Goal: Task Accomplishment & Management: Complete application form

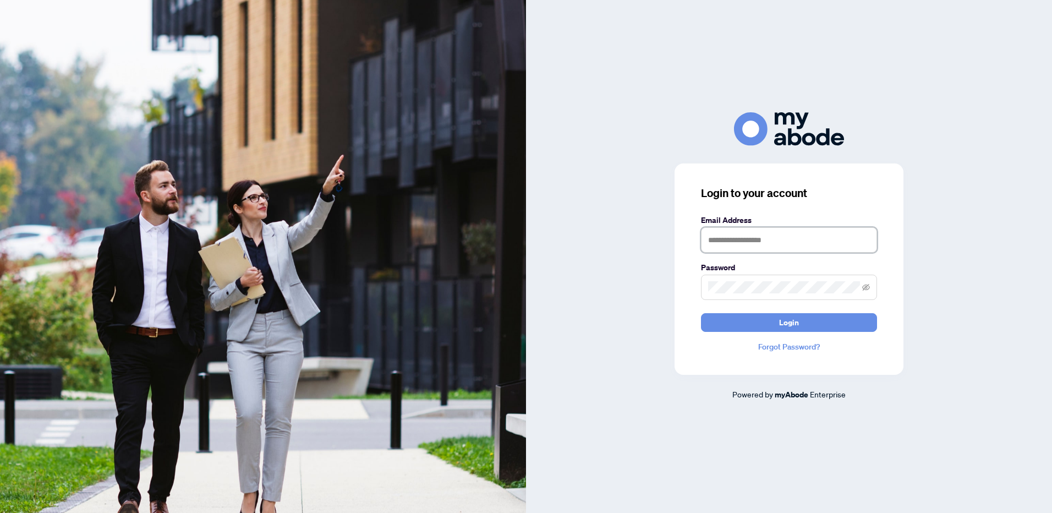
click at [724, 245] on input "text" at bounding box center [789, 239] width 176 height 25
type input "**********"
click at [782, 324] on span "Login" at bounding box center [789, 323] width 20 height 18
click at [784, 318] on span "Login" at bounding box center [789, 323] width 20 height 18
click at [780, 346] on link "Forgot Password?" at bounding box center [789, 347] width 176 height 12
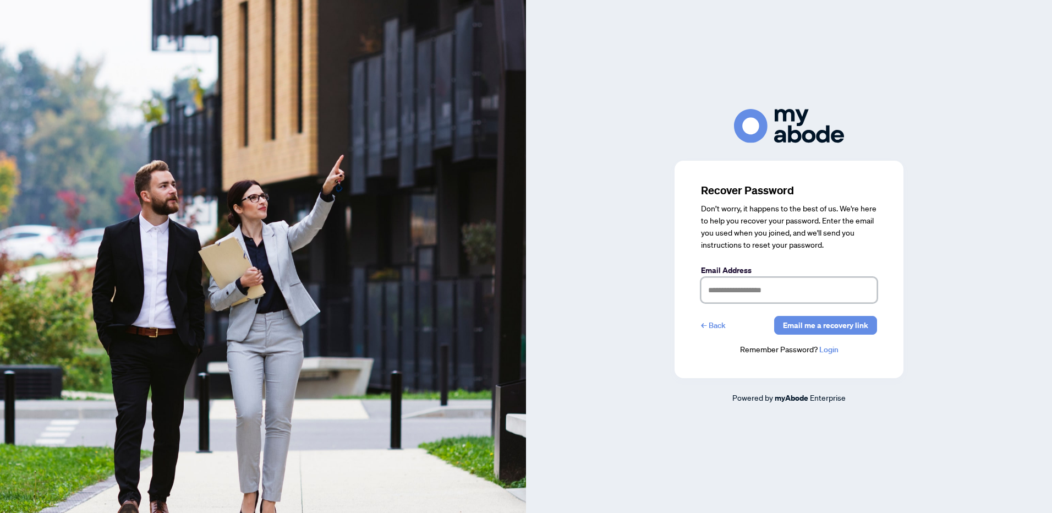
click at [710, 283] on input "text" at bounding box center [789, 289] width 176 height 25
type input "**********"
click at [818, 327] on span "Email me a recovery link" at bounding box center [825, 325] width 85 height 18
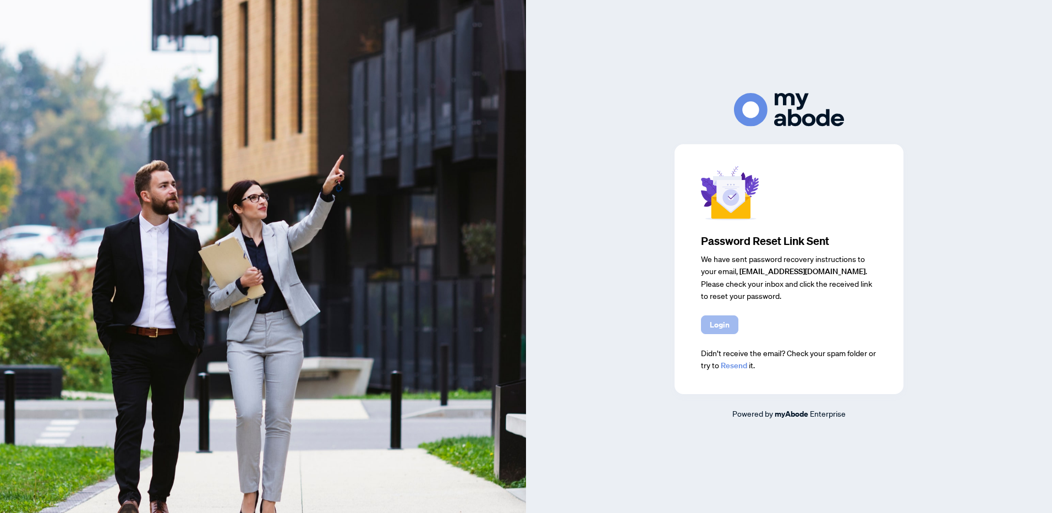
click at [720, 325] on span "Login" at bounding box center [720, 325] width 20 height 18
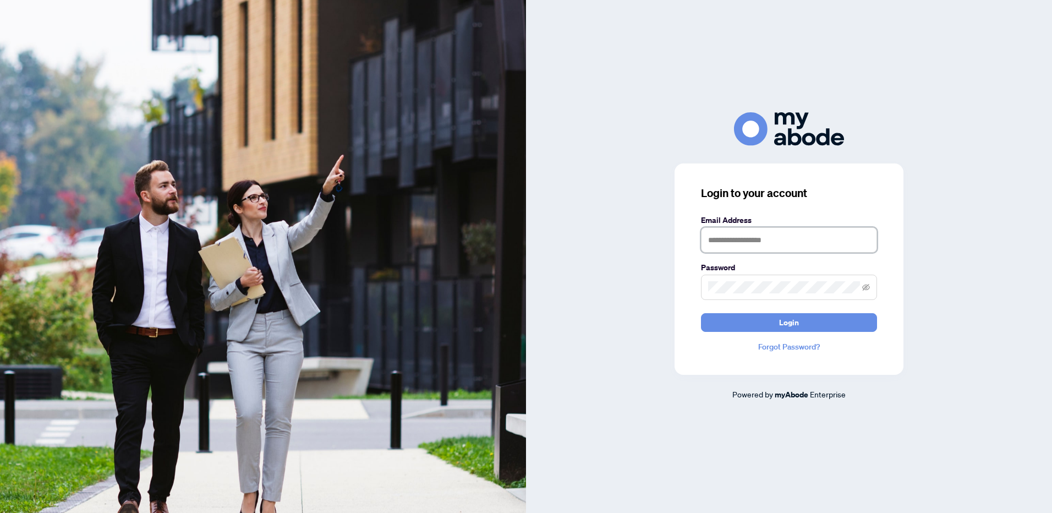
click at [729, 239] on input "text" at bounding box center [789, 239] width 176 height 25
type input "**********"
click at [731, 294] on span at bounding box center [789, 287] width 176 height 25
click at [768, 325] on button "Login" at bounding box center [789, 322] width 176 height 19
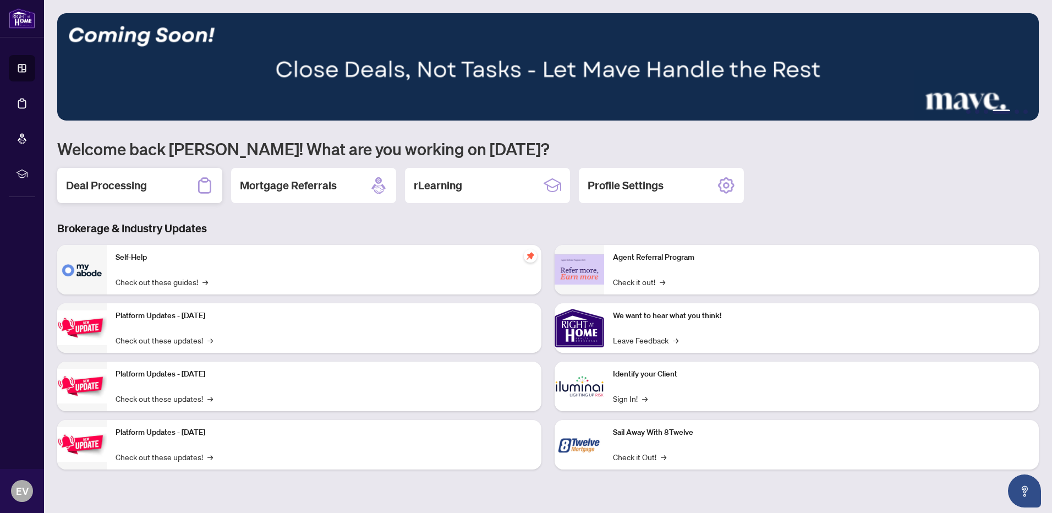
click at [118, 183] on h2 "Deal Processing" at bounding box center [106, 185] width 81 height 15
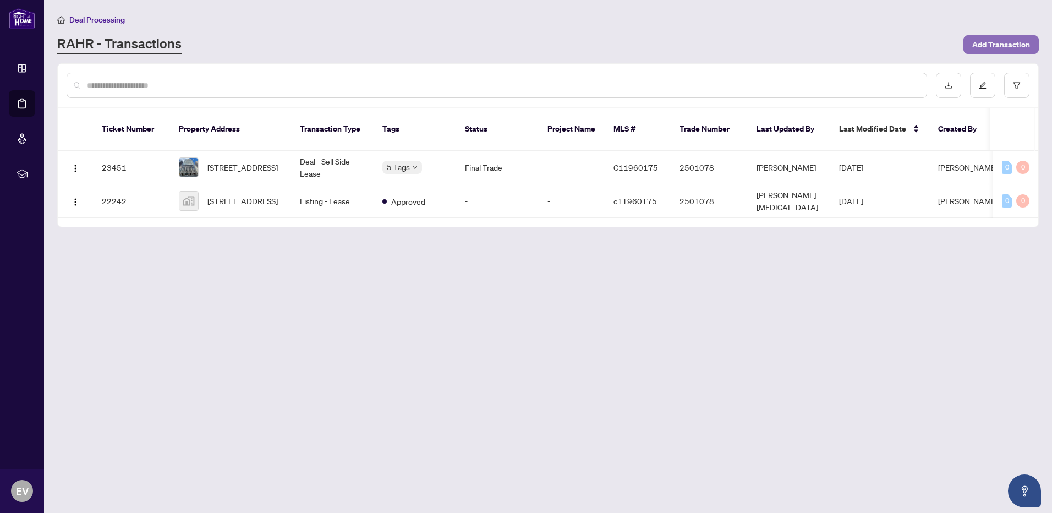
click at [979, 43] on span "Add Transaction" at bounding box center [1001, 45] width 58 height 18
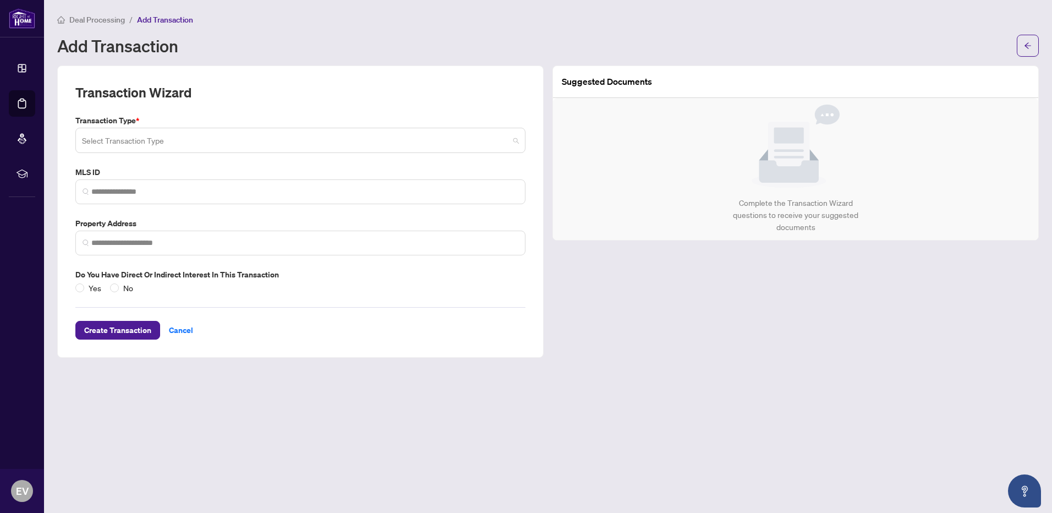
click at [495, 143] on input "search" at bounding box center [295, 142] width 427 height 24
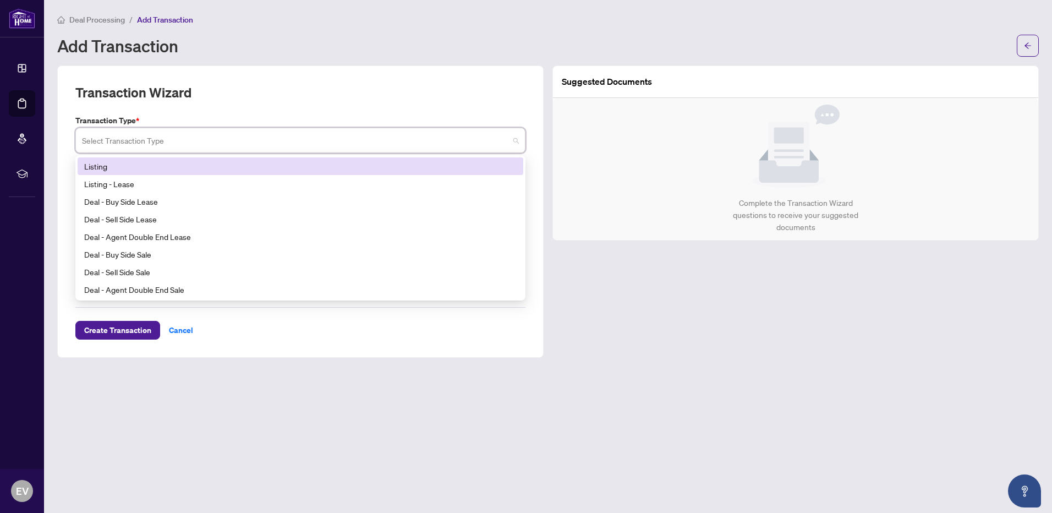
click at [99, 163] on div "Listing" at bounding box center [300, 166] width 433 height 12
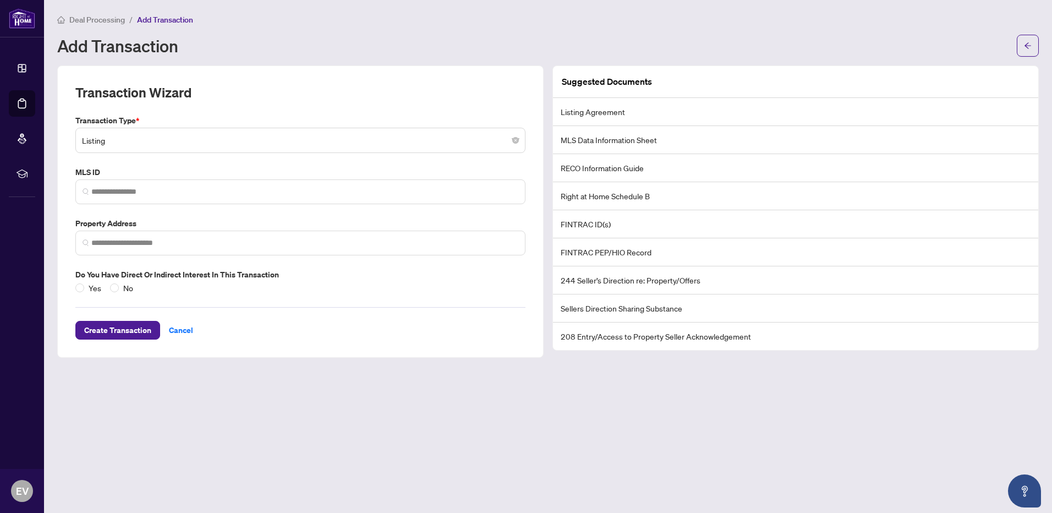
click at [641, 112] on li "Listing Agreement" at bounding box center [795, 112] width 485 height 28
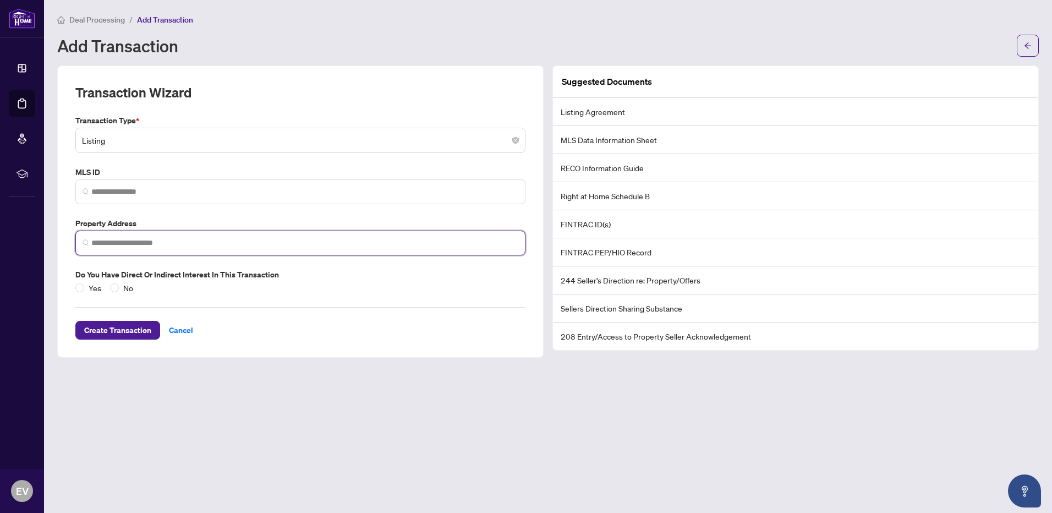
click at [149, 239] on input "search" at bounding box center [304, 243] width 427 height 12
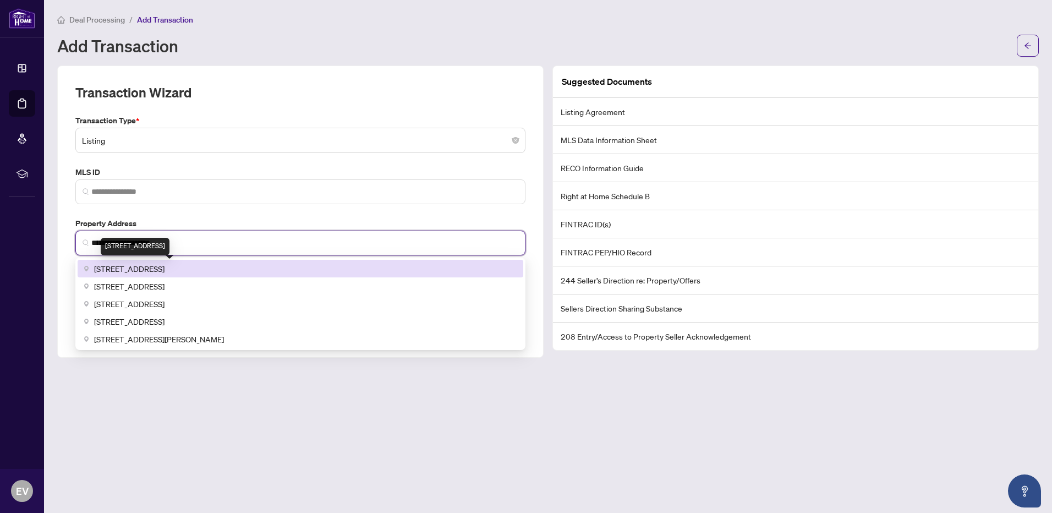
click at [157, 272] on span "[STREET_ADDRESS]" at bounding box center [129, 268] width 70 height 12
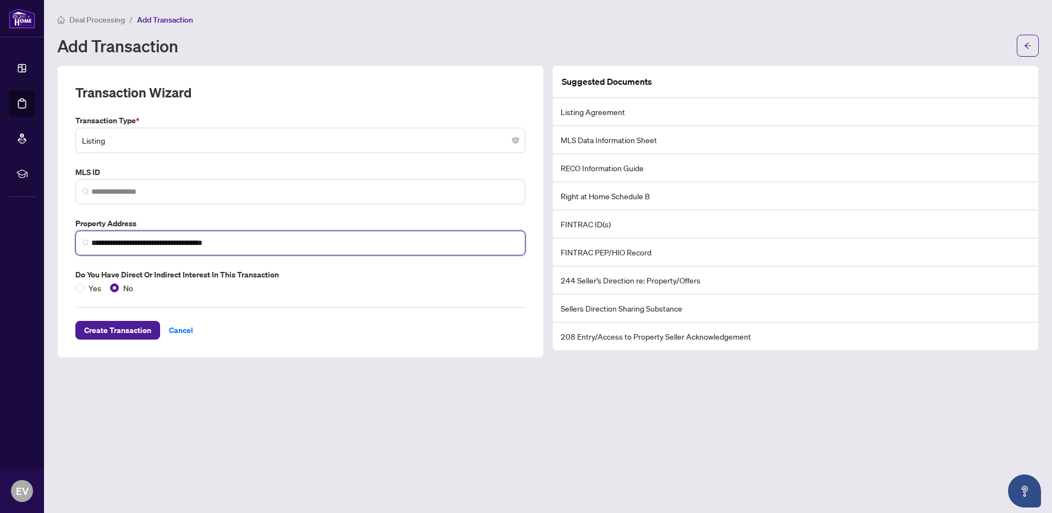
click at [256, 244] on input "**********" at bounding box center [304, 243] width 427 height 12
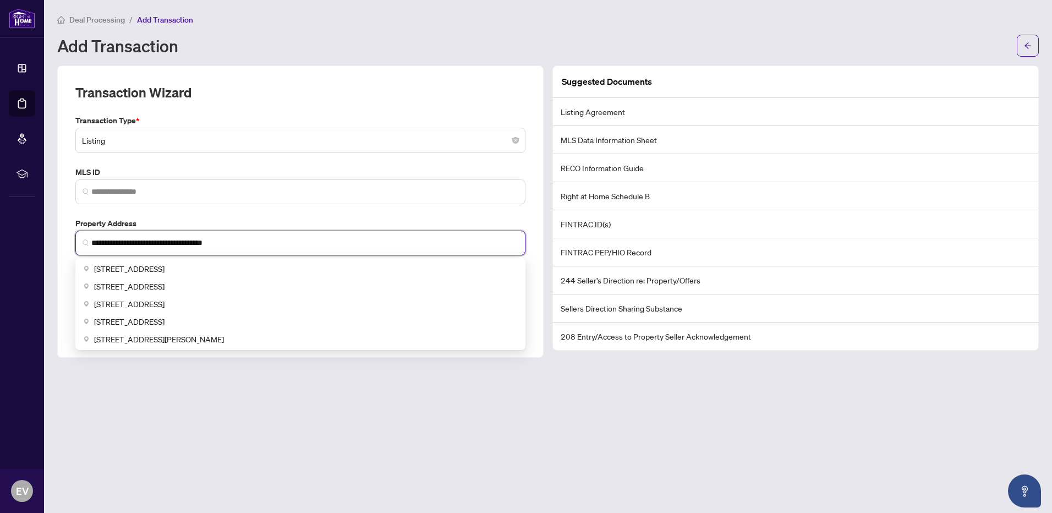
click at [91, 240] on input "**********" at bounding box center [304, 243] width 427 height 12
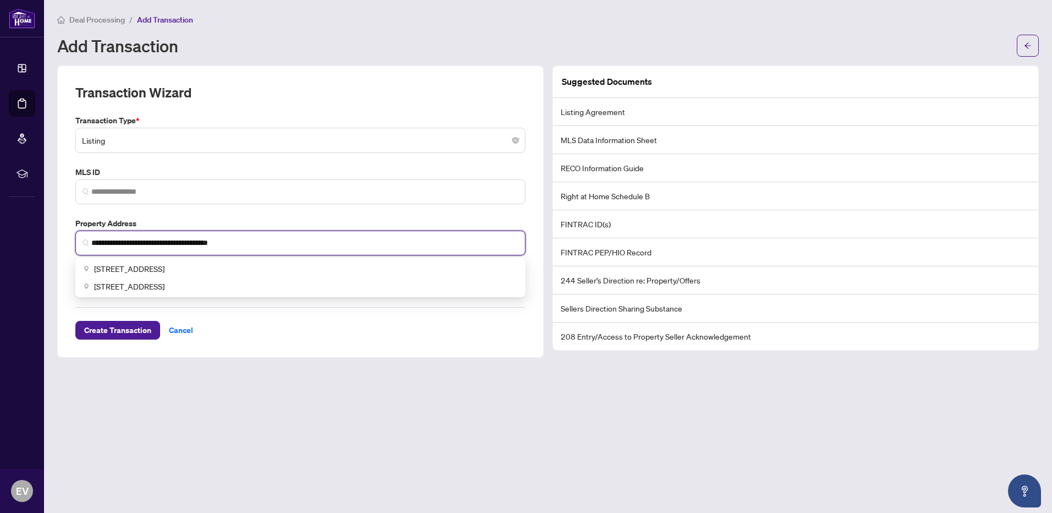
click at [175, 240] on input "**********" at bounding box center [304, 243] width 427 height 12
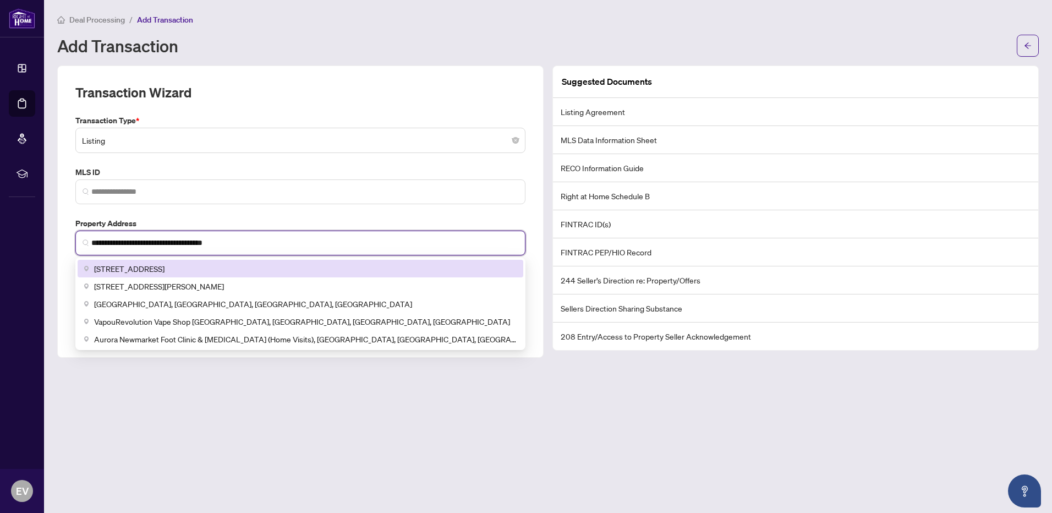
click at [209, 241] on input "**********" at bounding box center [304, 243] width 427 height 12
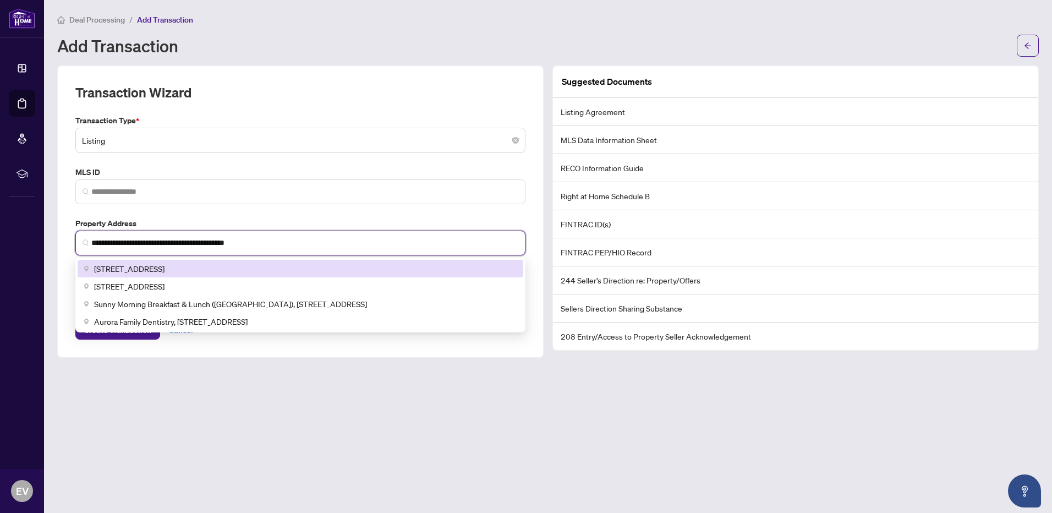
click at [284, 243] on input "**********" at bounding box center [304, 243] width 427 height 12
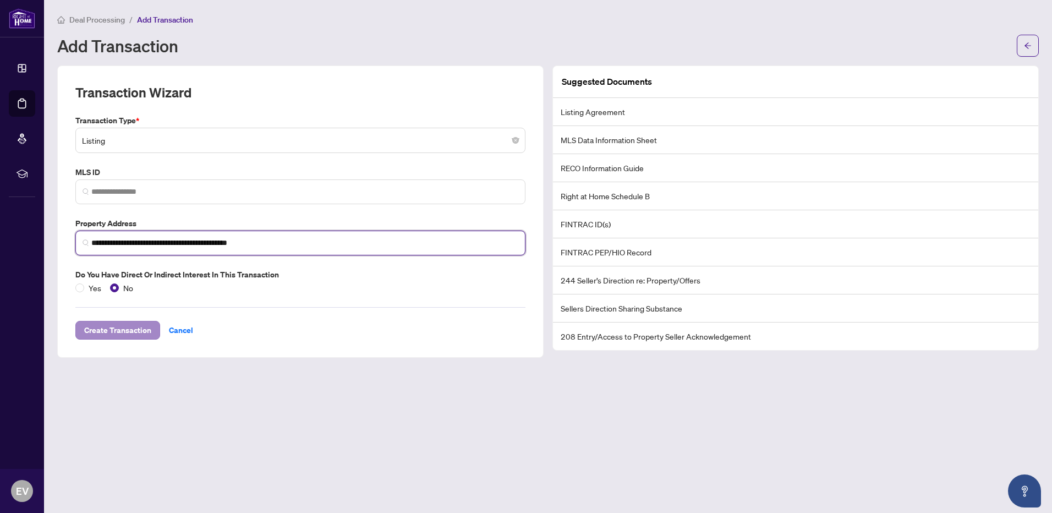
type input "**********"
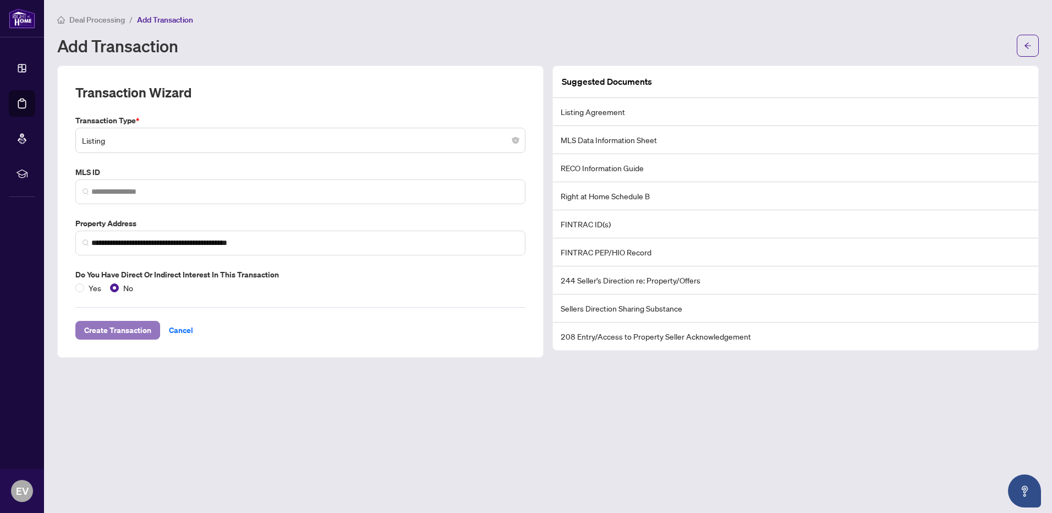
click at [117, 328] on span "Create Transaction" at bounding box center [117, 330] width 67 height 18
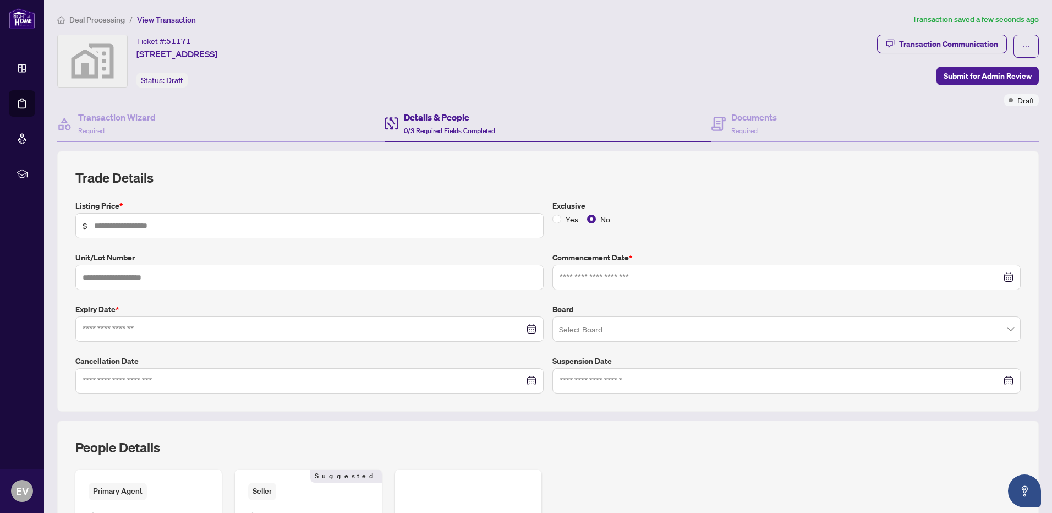
click at [1000, 277] on div at bounding box center [787, 277] width 454 height 12
type input "**********"
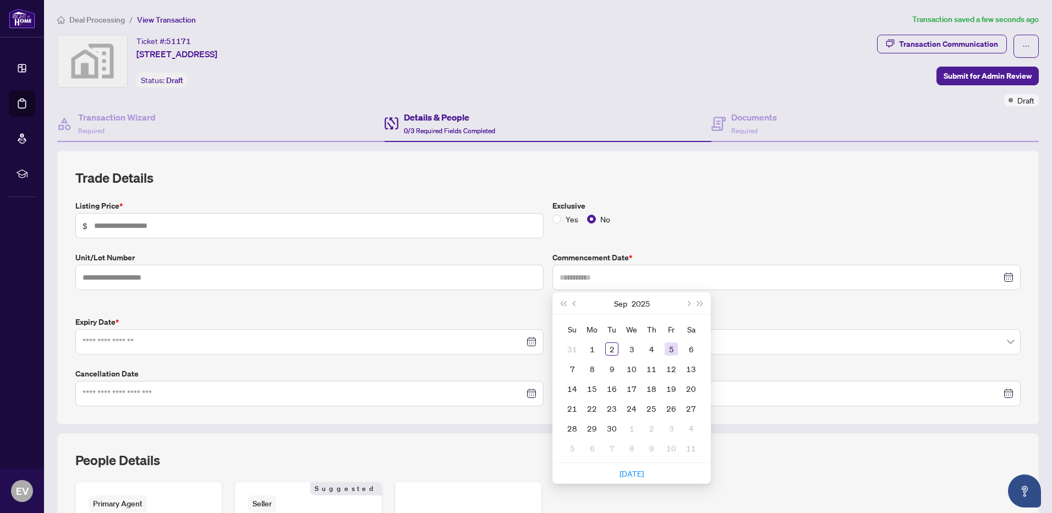
click at [665, 348] on div "5" at bounding box center [671, 348] width 13 height 13
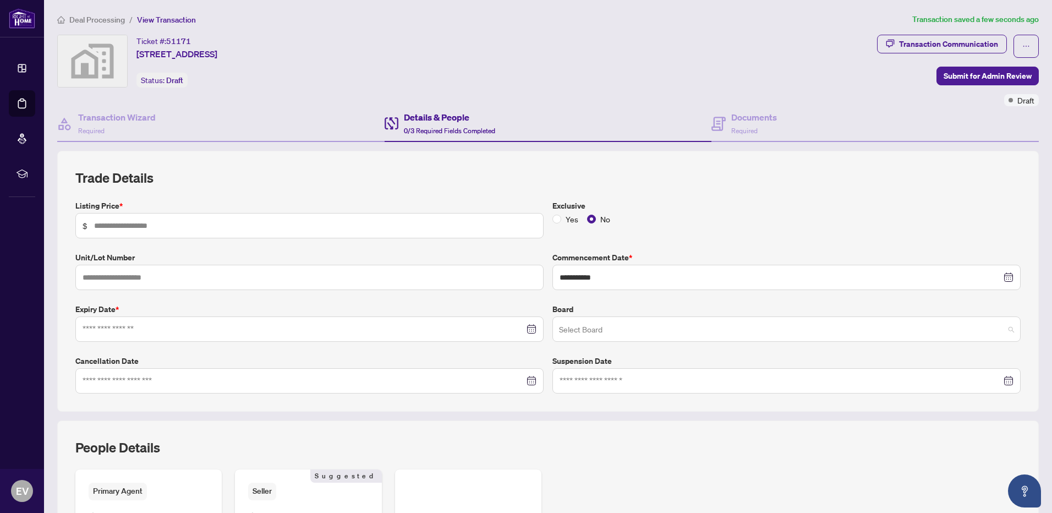
click at [1002, 329] on span at bounding box center [786, 329] width 455 height 21
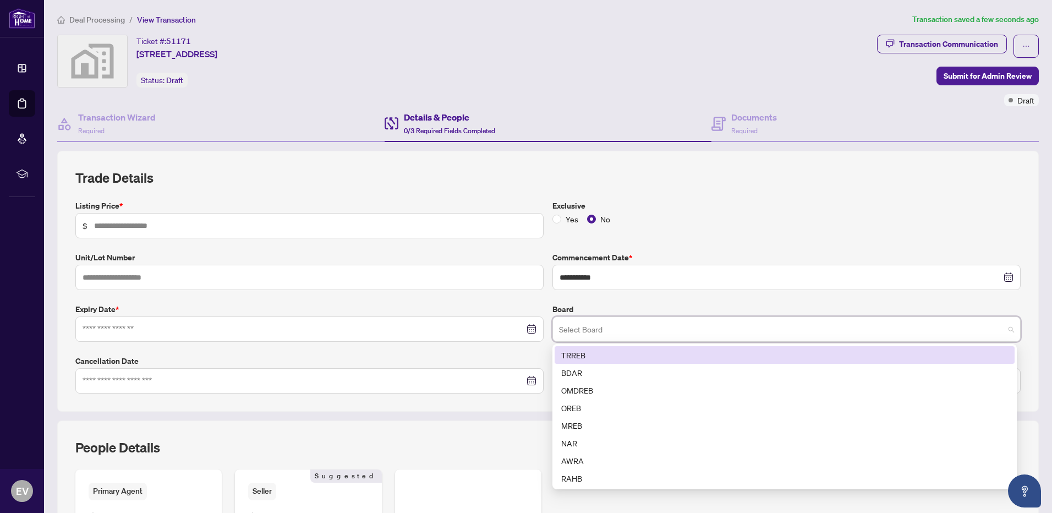
click at [592, 352] on div "TRREB" at bounding box center [784, 355] width 447 height 12
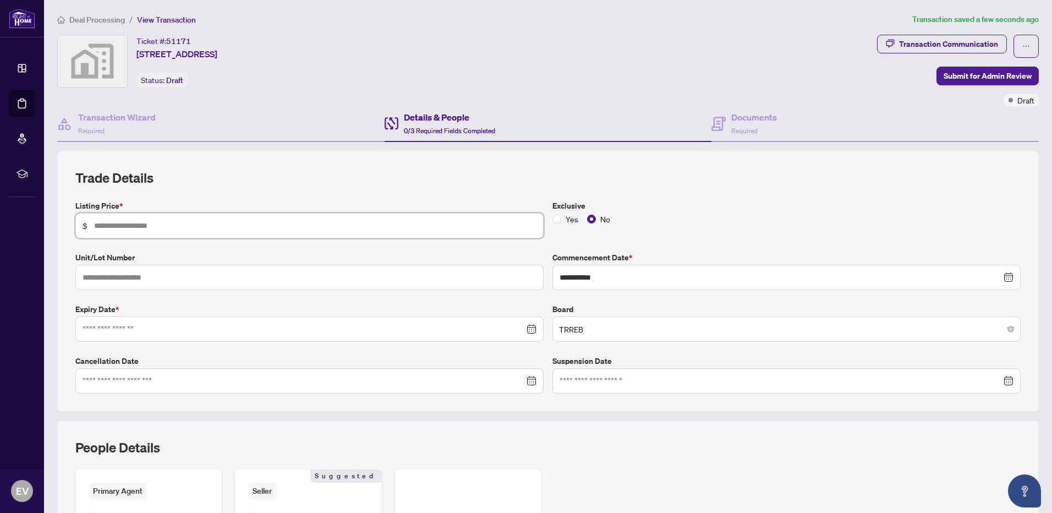
click at [166, 225] on input "text" at bounding box center [315, 226] width 442 height 12
type input "**********"
click at [106, 277] on input "text" at bounding box center [309, 277] width 468 height 25
click at [146, 330] on input at bounding box center [304, 329] width 442 height 12
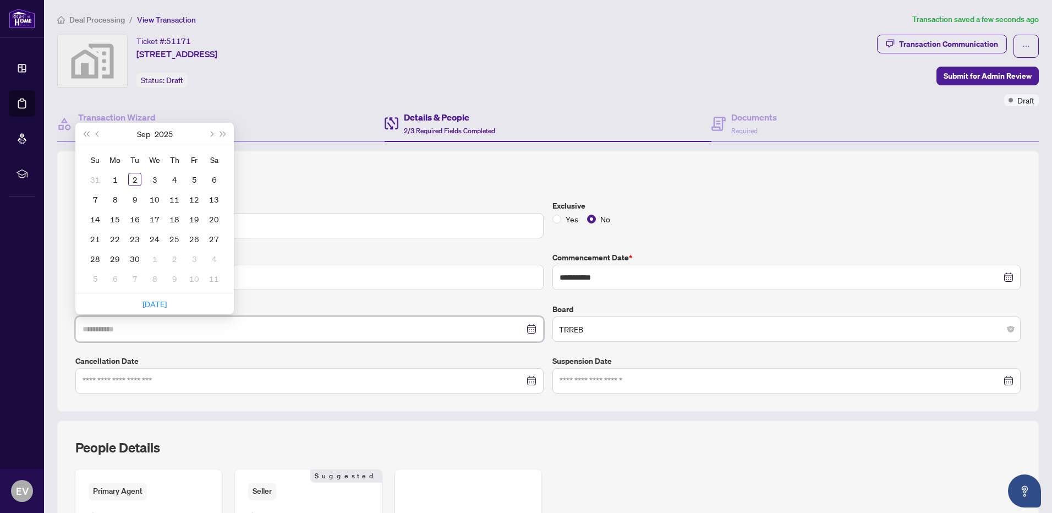
type input "**********"
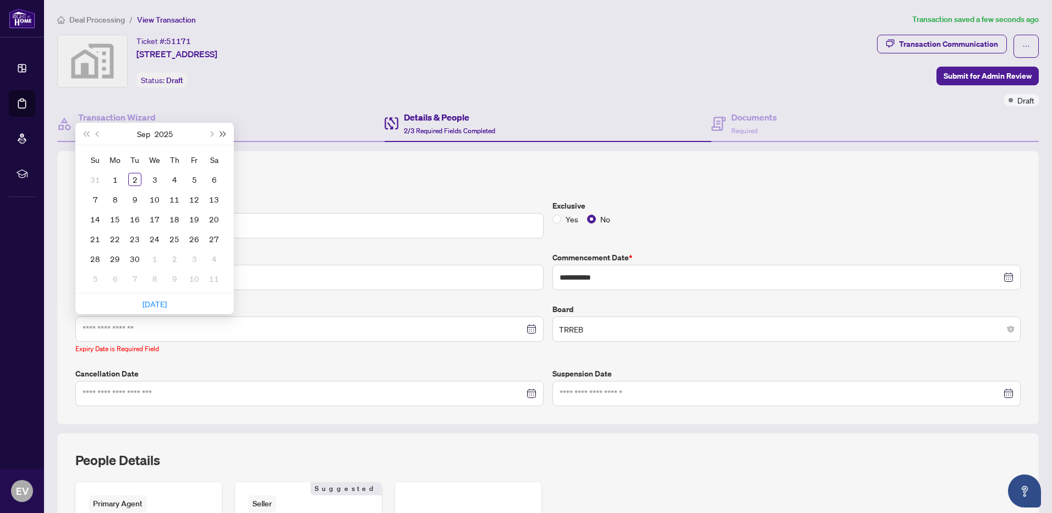
click at [222, 130] on button "Next year (Control + right)" at bounding box center [223, 134] width 12 height 22
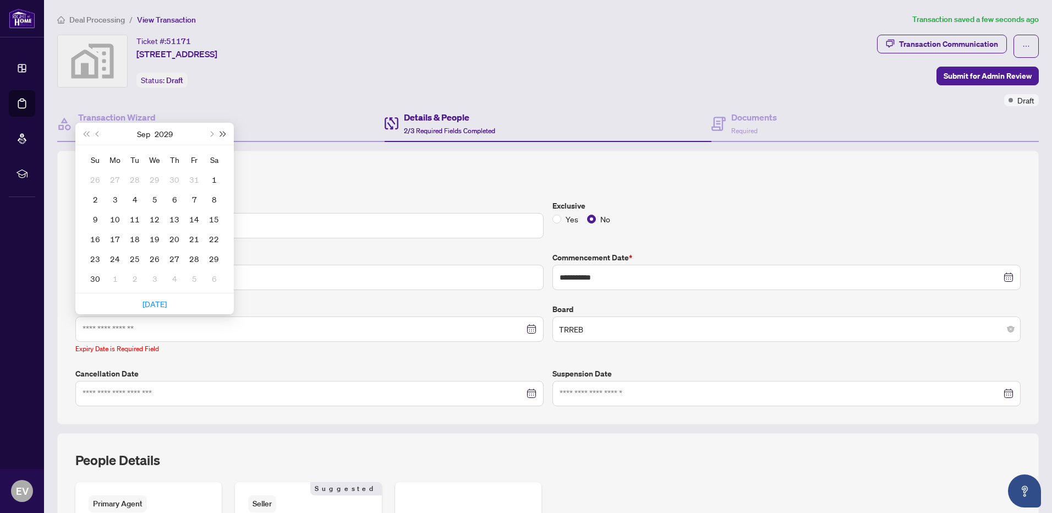
click at [222, 130] on button "Next year (Control + right)" at bounding box center [223, 134] width 12 height 22
type input "**********"
click at [210, 131] on span "Next month (PageDown)" at bounding box center [211, 134] width 6 height 6
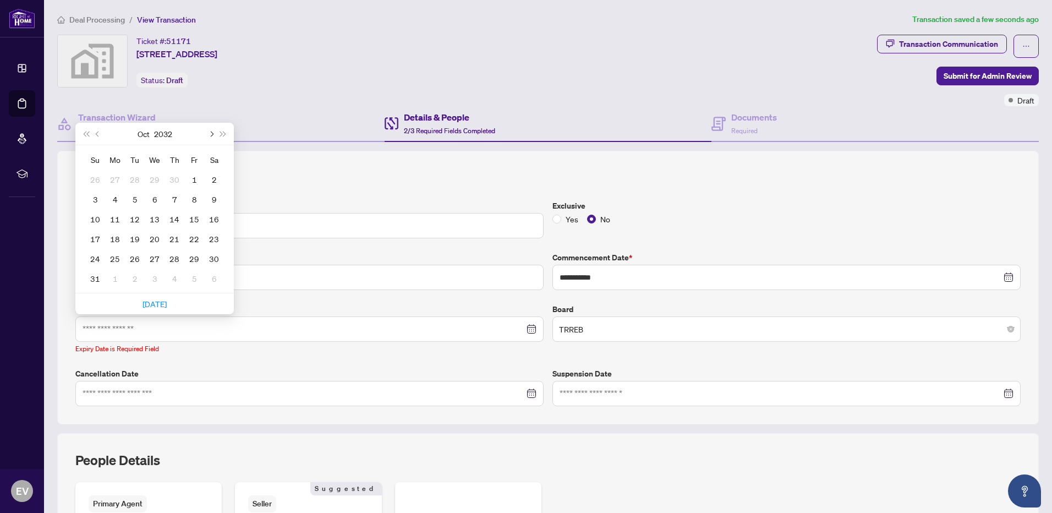
click at [210, 131] on span "Next month (PageDown)" at bounding box center [211, 134] width 6 height 6
type input "**********"
click at [189, 255] on div "31" at bounding box center [194, 258] width 13 height 13
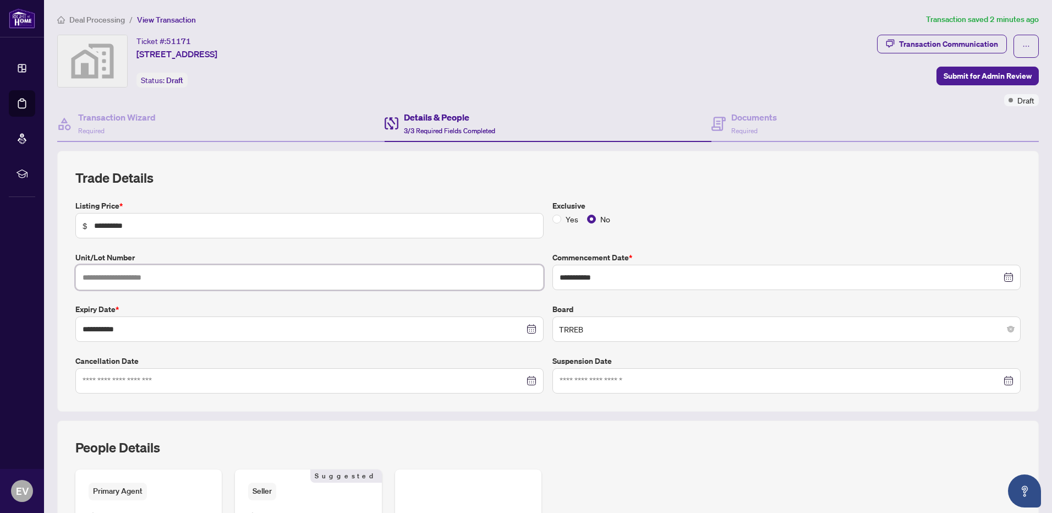
click at [176, 278] on input "text" at bounding box center [309, 277] width 468 height 25
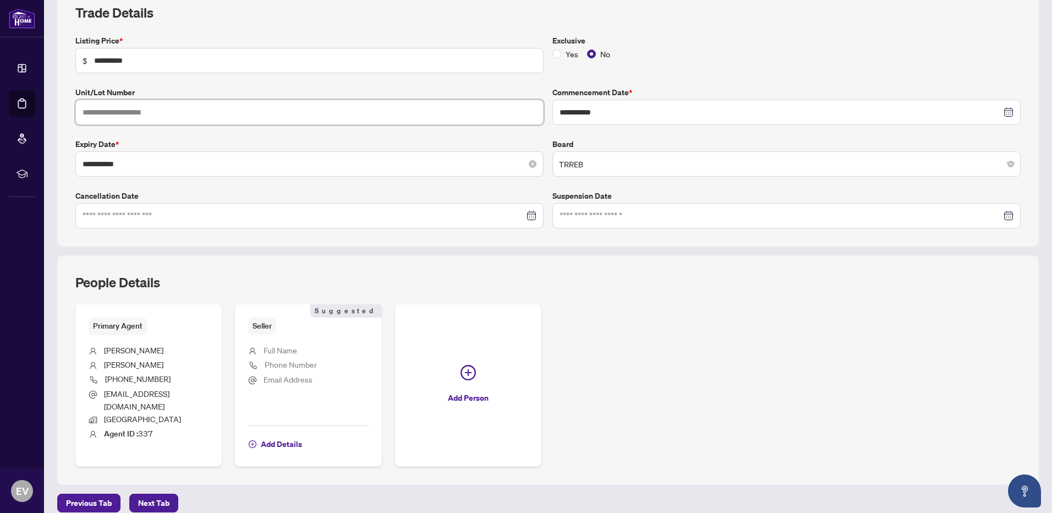
scroll to position [166, 0]
click at [150, 493] on span "Next Tab" at bounding box center [153, 502] width 31 height 18
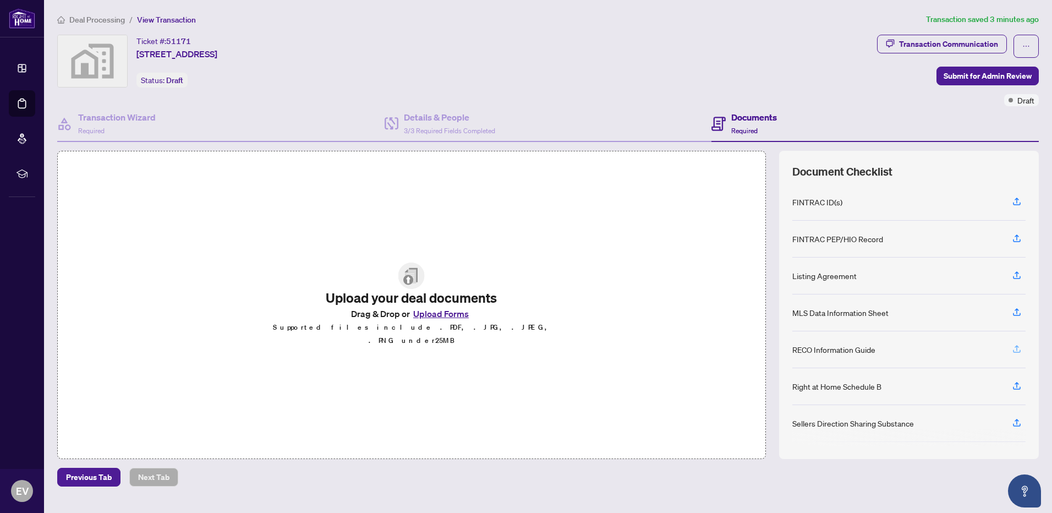
click at [1016, 349] on icon "button" at bounding box center [1017, 349] width 10 height 10
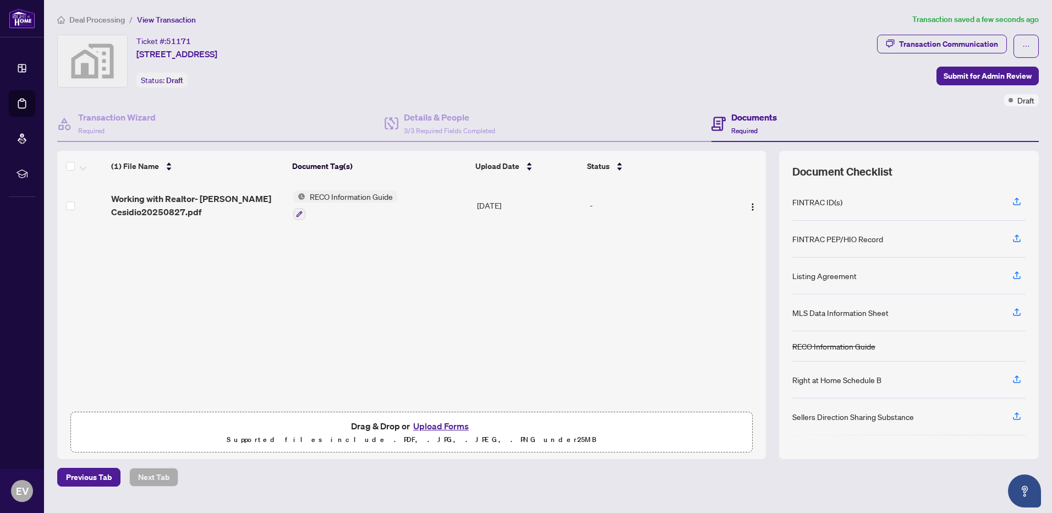
click at [833, 278] on div "Listing Agreement" at bounding box center [824, 276] width 64 height 12
click at [1020, 275] on icon "button" at bounding box center [1017, 275] width 10 height 10
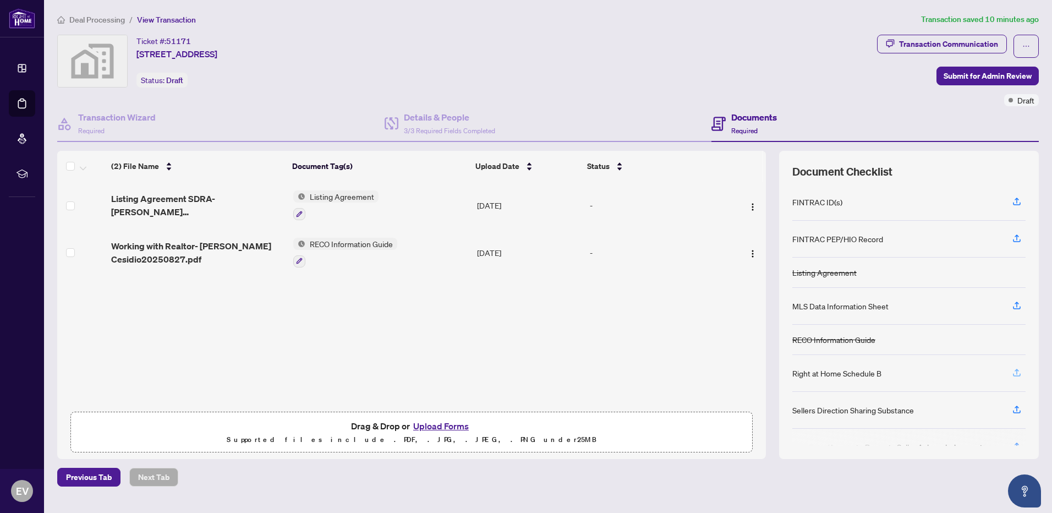
click at [1018, 373] on icon "button" at bounding box center [1017, 373] width 10 height 10
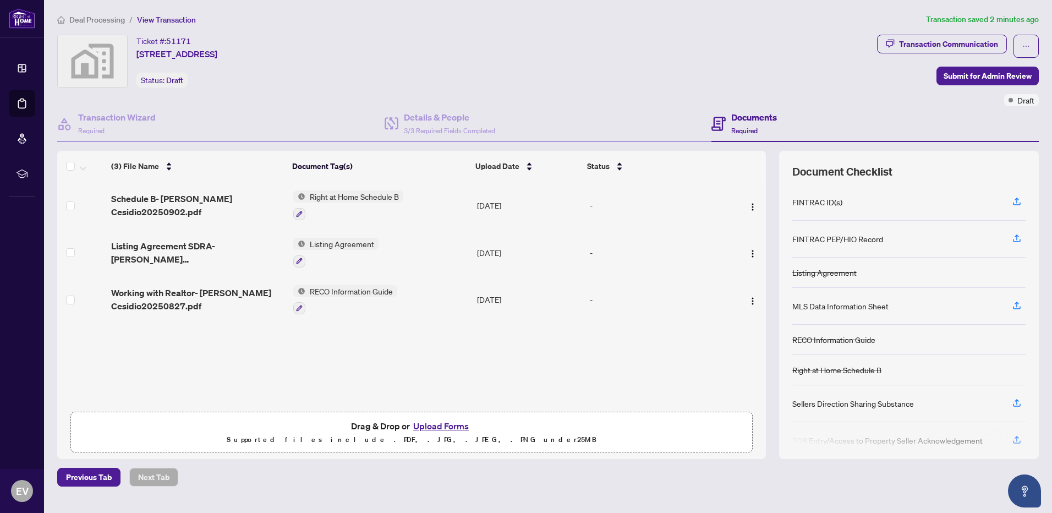
click at [326, 195] on span "Right at Home Schedule B" at bounding box center [354, 196] width 98 height 12
click at [325, 251] on span "Right at Home Schedule B" at bounding box center [348, 251] width 98 height 12
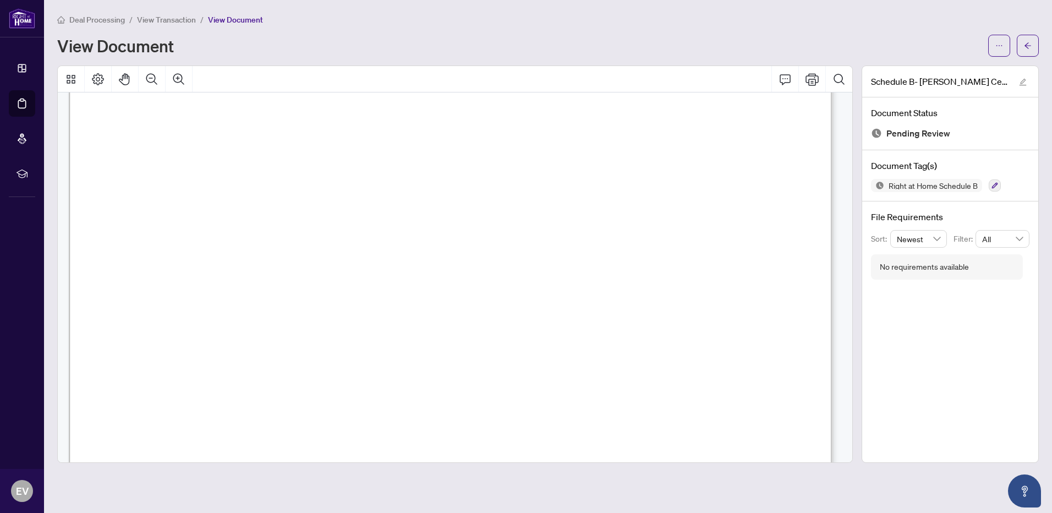
scroll to position [648, 0]
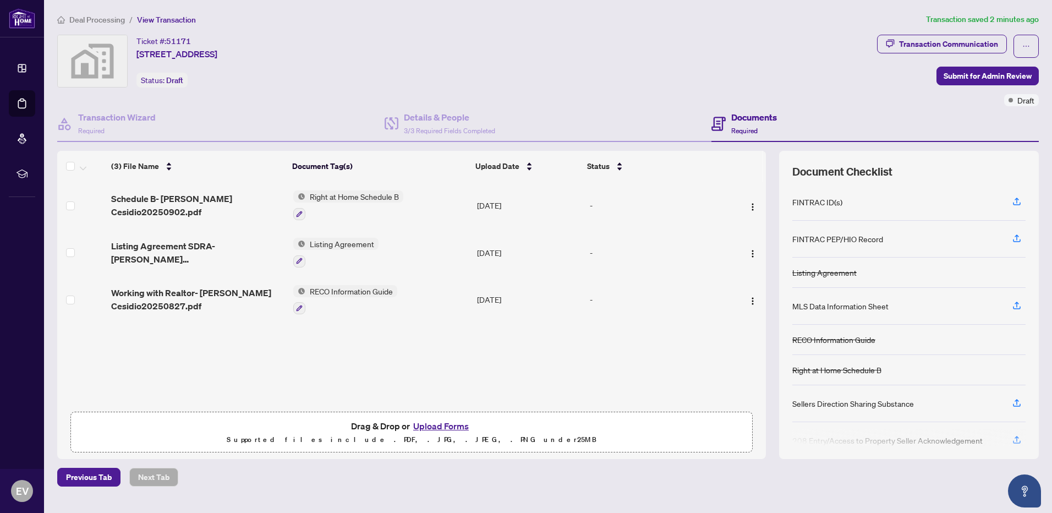
click at [332, 242] on span "Listing Agreement" at bounding box center [341, 244] width 73 height 12
click at [313, 300] on span "Listing Agreement" at bounding box center [322, 298] width 73 height 12
click at [748, 250] on img "button" at bounding box center [752, 253] width 9 height 9
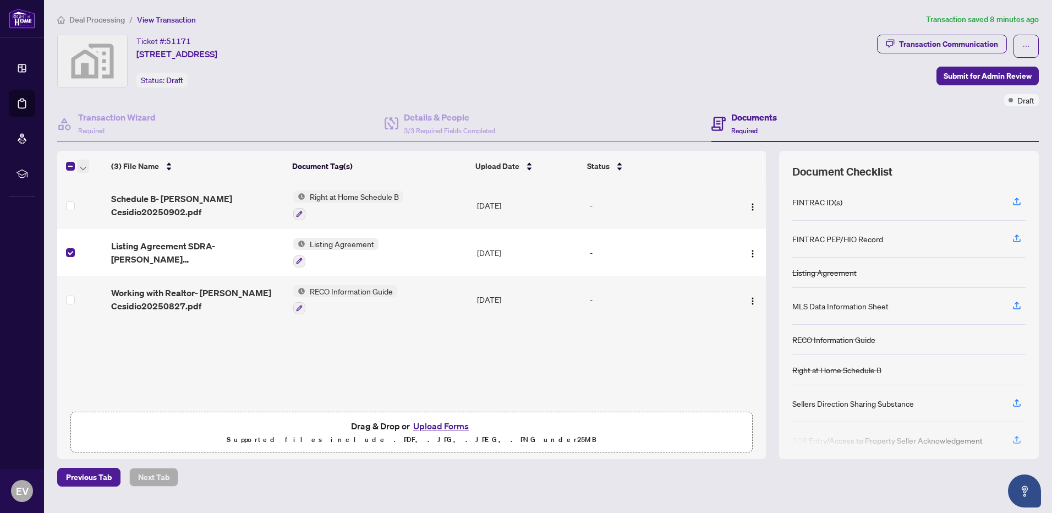
click at [82, 168] on icon "button" at bounding box center [83, 169] width 7 height 4
click at [748, 254] on img "button" at bounding box center [752, 253] width 9 height 9
click at [298, 258] on icon "button" at bounding box center [299, 261] width 7 height 7
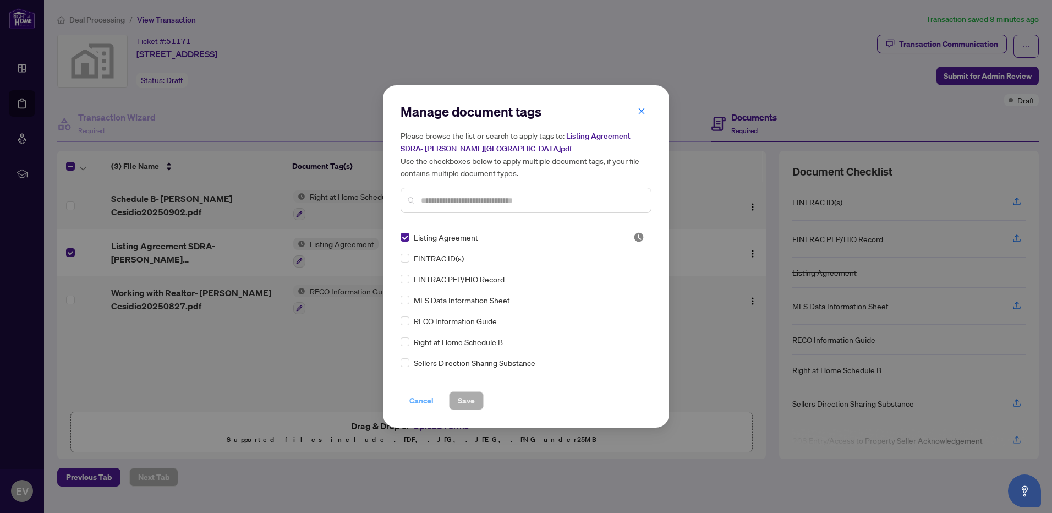
click at [419, 400] on span "Cancel" at bounding box center [421, 401] width 24 height 18
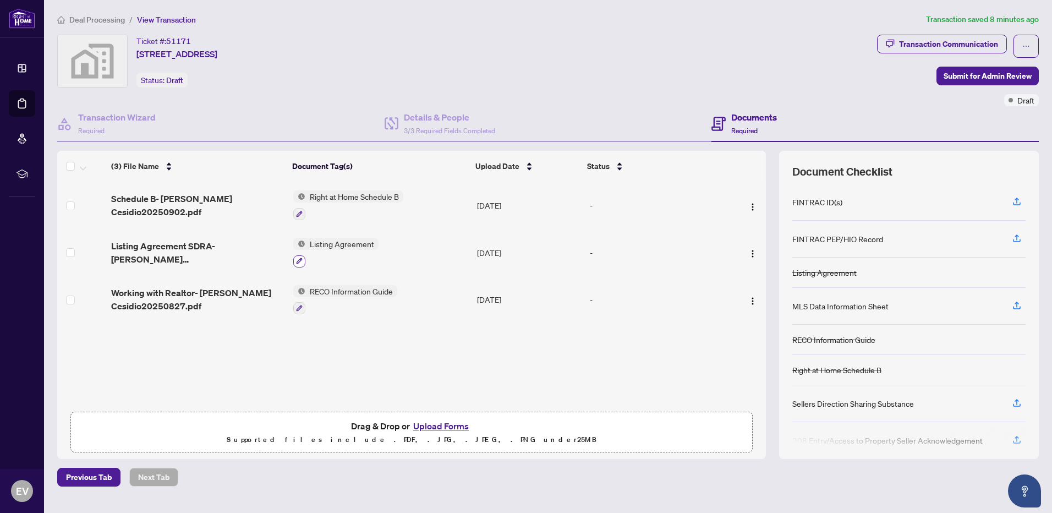
click at [301, 262] on icon "button" at bounding box center [299, 261] width 7 height 7
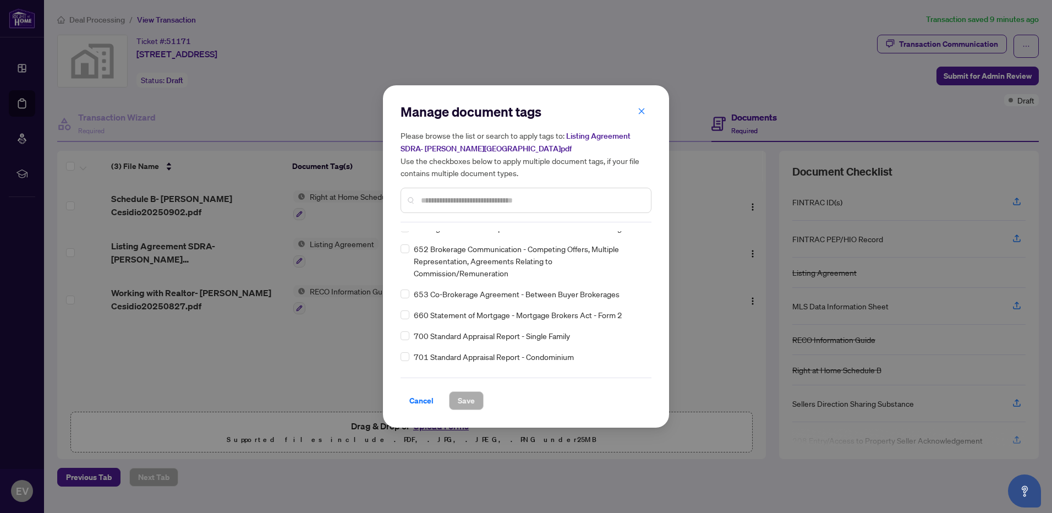
scroll to position [7846, 0]
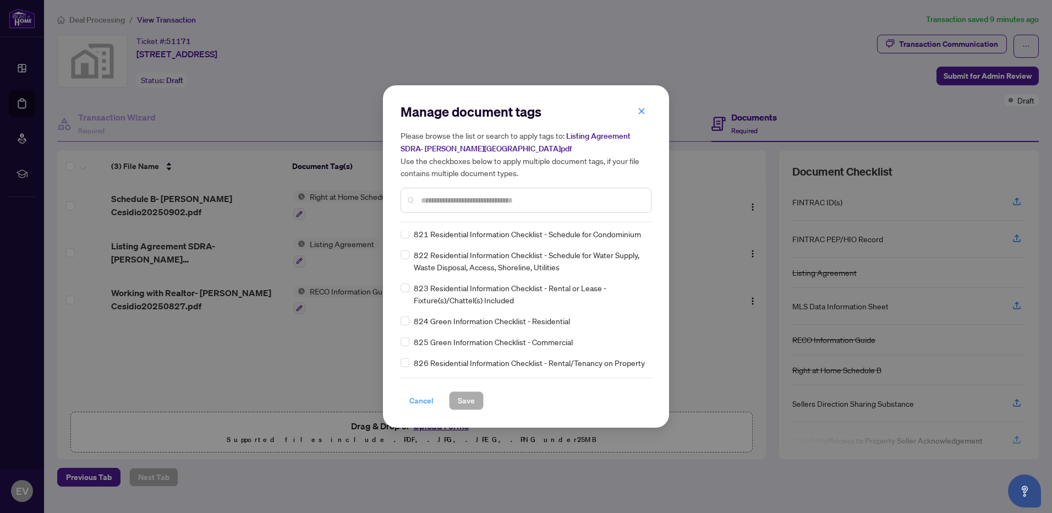
click at [422, 400] on span "Cancel" at bounding box center [421, 401] width 24 height 18
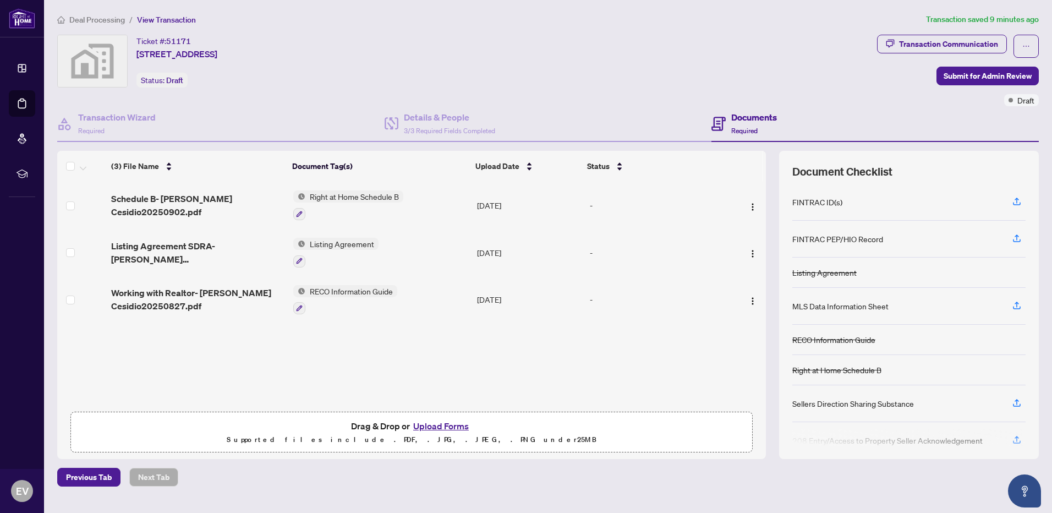
drag, startPoint x: 295, startPoint y: 259, endPoint x: 500, endPoint y: 496, distance: 313.7
click at [500, 496] on main "Deal Processing / View Transaction Transaction saved 9 minutes ago Ticket #: [F…" at bounding box center [548, 256] width 1008 height 513
click at [748, 248] on span "button" at bounding box center [752, 253] width 9 height 12
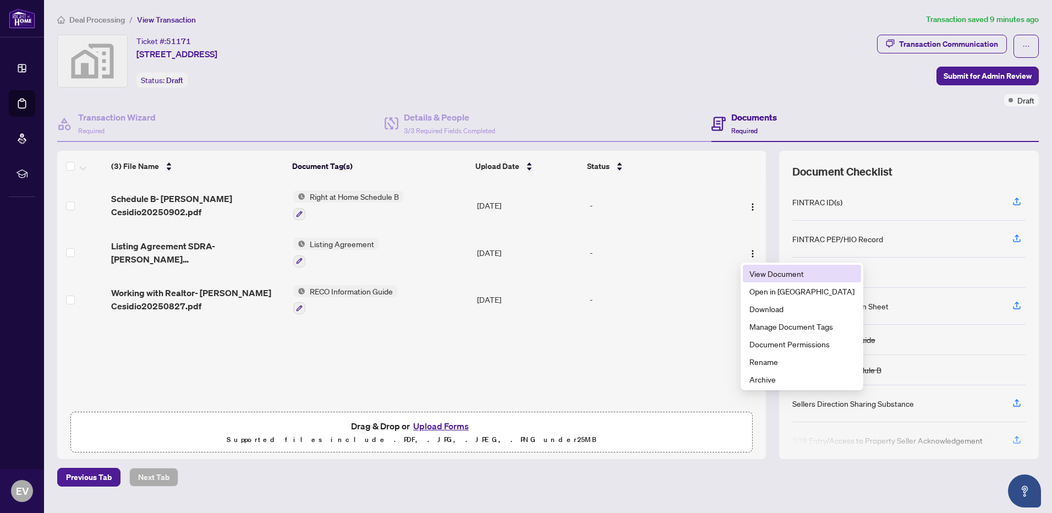
click at [769, 271] on span "View Document" at bounding box center [802, 273] width 105 height 12
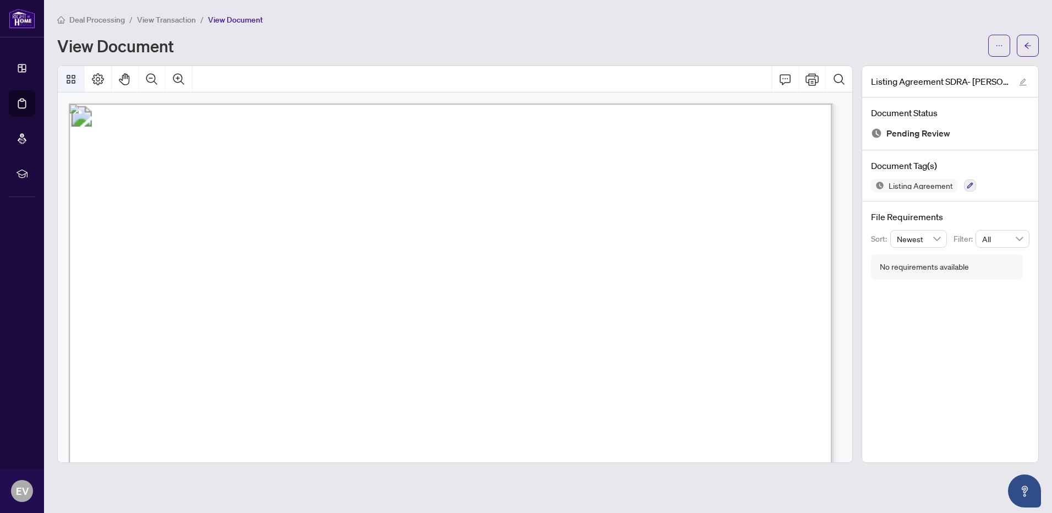
click at [72, 78] on icon "Thumbnails" at bounding box center [70, 79] width 13 height 13
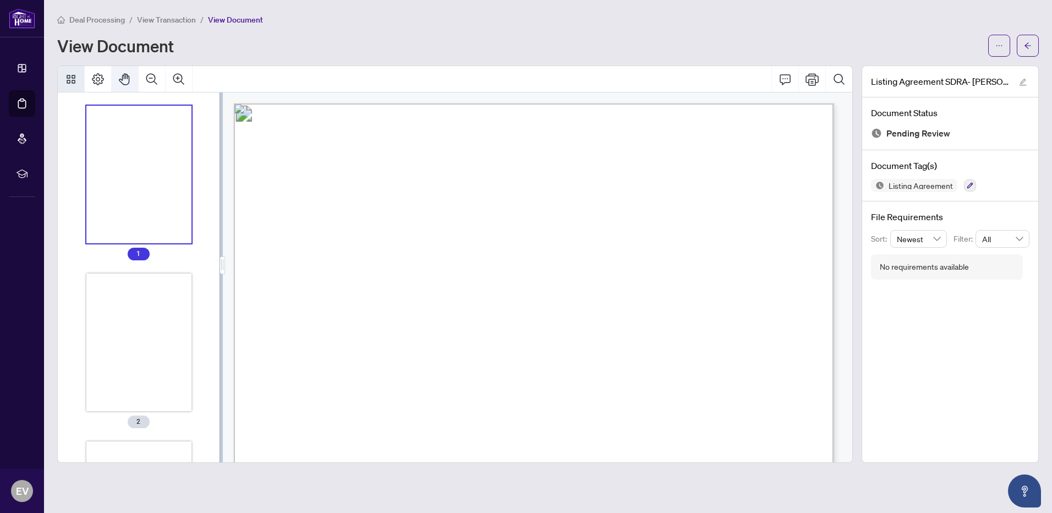
click at [127, 80] on icon "Pan Mode" at bounding box center [124, 79] width 13 height 13
click at [786, 81] on icon "Comment" at bounding box center [785, 79] width 13 height 13
click at [996, 45] on icon "ellipsis" at bounding box center [999, 46] width 8 height 8
click at [855, 182] on div at bounding box center [455, 263] width 805 height 397
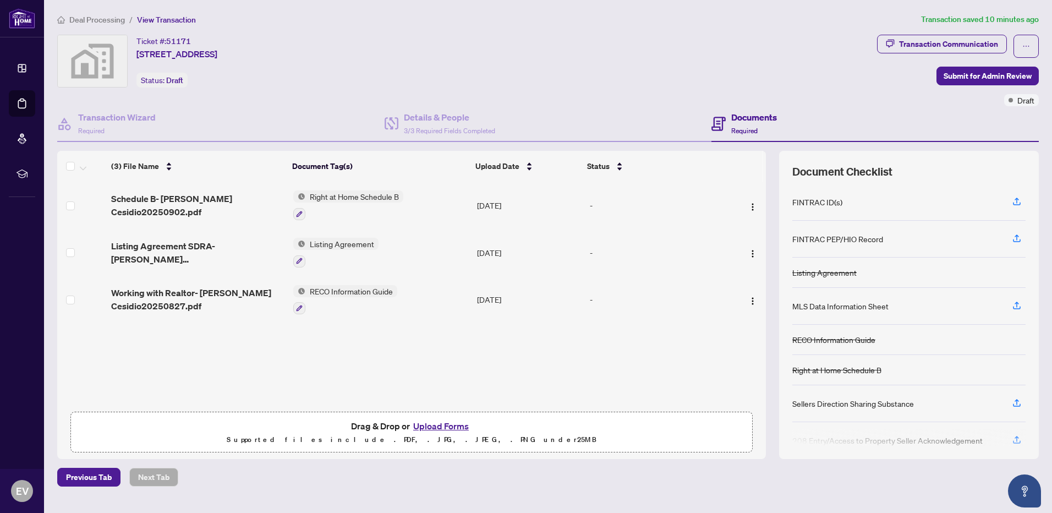
click at [590, 253] on div "-" at bounding box center [656, 253] width 132 height 12
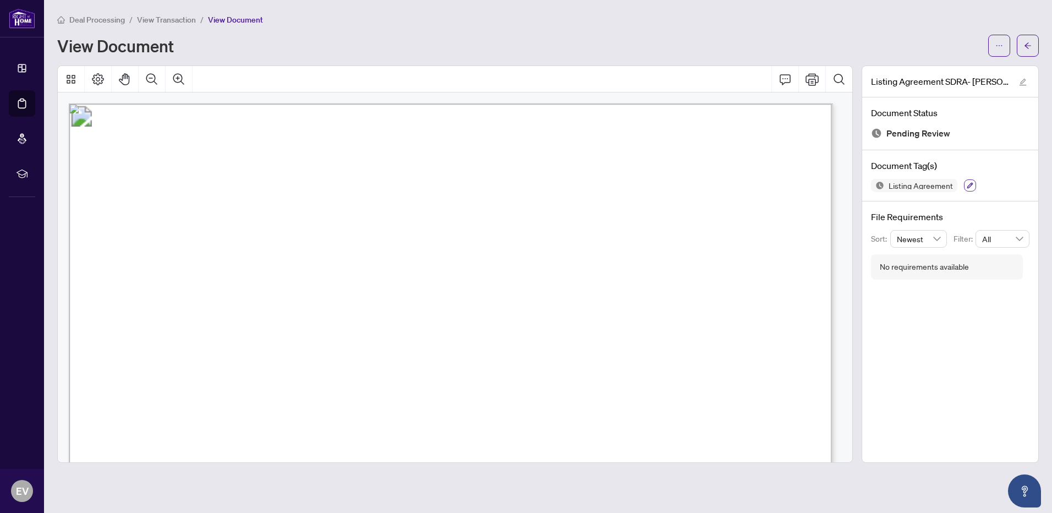
click at [970, 187] on icon "button" at bounding box center [970, 185] width 7 height 7
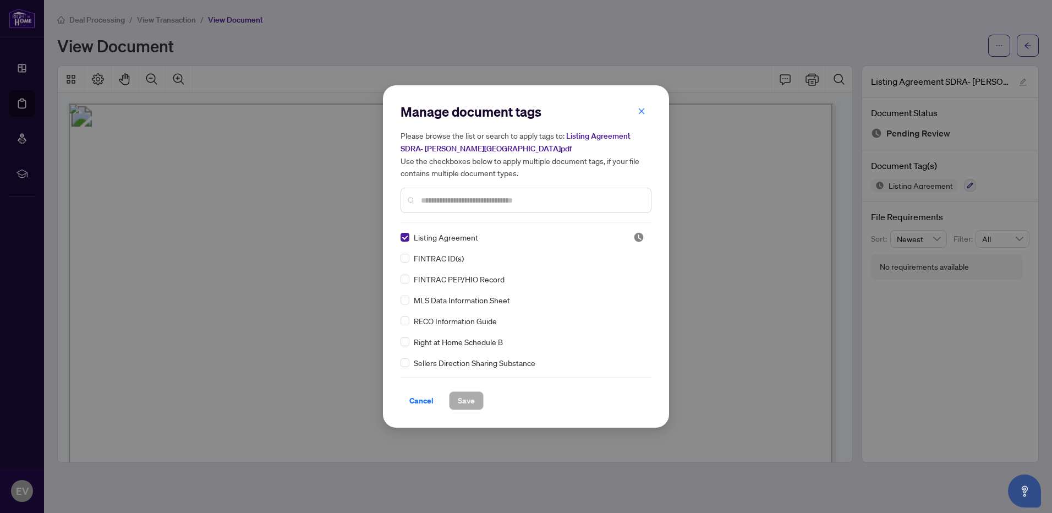
click at [435, 238] on span "Listing Agreement" at bounding box center [446, 237] width 64 height 12
click at [417, 398] on span "Cancel" at bounding box center [421, 401] width 24 height 18
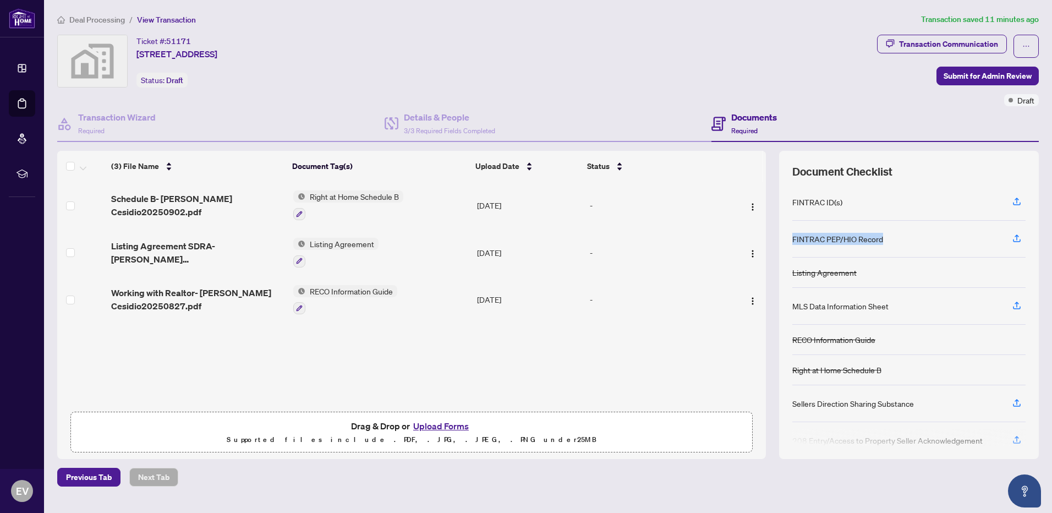
drag, startPoint x: 893, startPoint y: 238, endPoint x: 793, endPoint y: 238, distance: 100.2
click at [793, 238] on div "FINTRAC PEP/HIO Record" at bounding box center [908, 239] width 233 height 37
drag, startPoint x: 793, startPoint y: 238, endPoint x: 822, endPoint y: 236, distance: 29.2
copy div "FINTRAC PEP/HIO Record"
click at [922, 237] on div "FINTRAC PEP/HIO Record" at bounding box center [908, 239] width 233 height 37
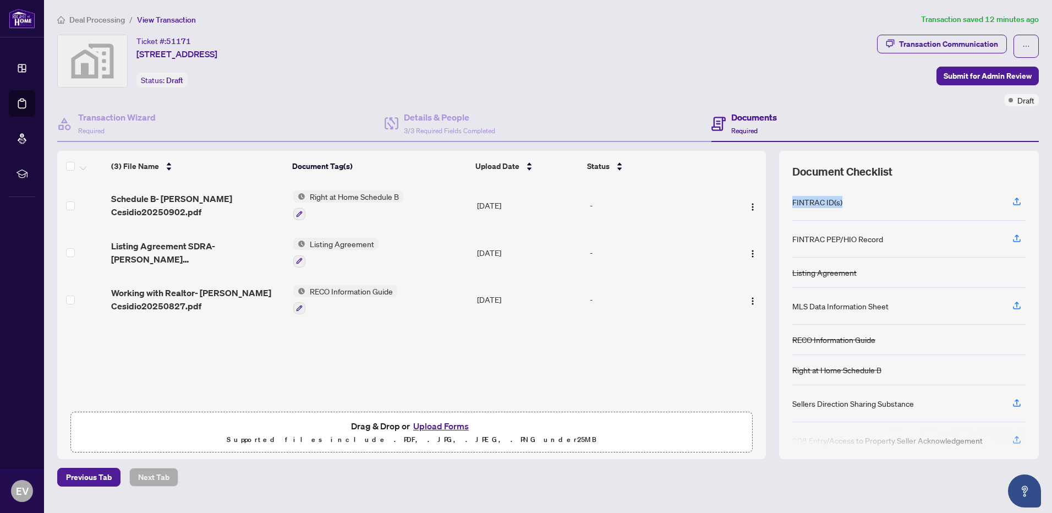
drag, startPoint x: 855, startPoint y: 197, endPoint x: 789, endPoint y: 204, distance: 65.8
click at [789, 204] on div "Document Checklist FINTRAC ID(s) FINTRAC PEP/HIO Record Listing Agreement MLS D…" at bounding box center [909, 305] width 260 height 308
drag, startPoint x: 789, startPoint y: 204, endPoint x: 809, endPoint y: 201, distance: 20.5
copy div "FINTRAC ID(s)"
click at [929, 147] on div "Transaction Wizard Required Details & People 3/3 Required Fields Completed Docu…" at bounding box center [548, 282] width 982 height 352
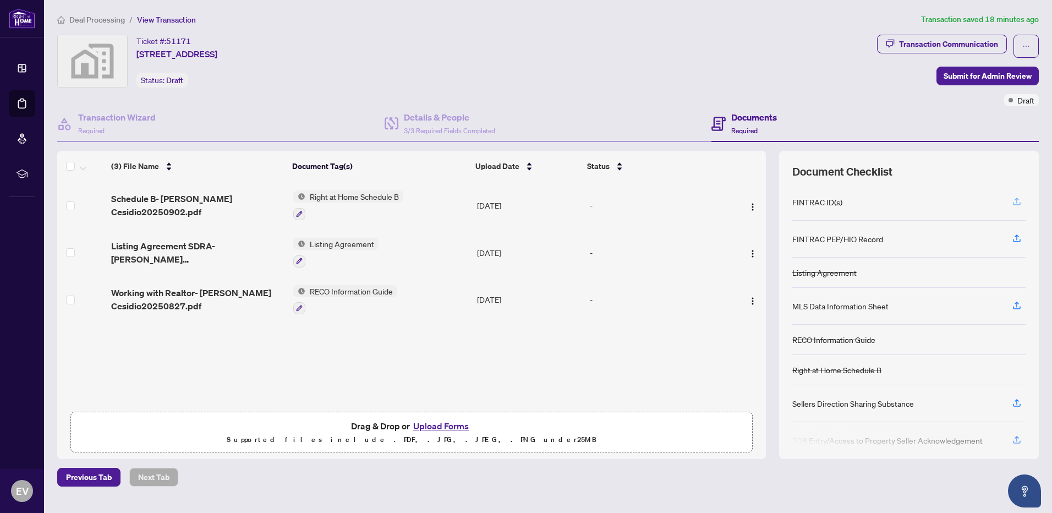
click at [1018, 200] on icon "button" at bounding box center [1017, 201] width 10 height 10
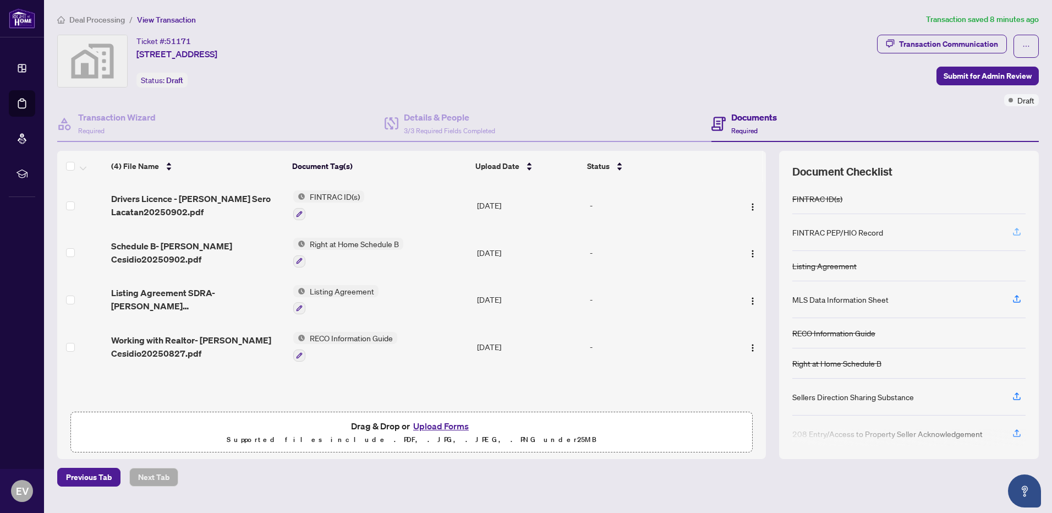
click at [1014, 233] on icon "button" at bounding box center [1017, 232] width 10 height 10
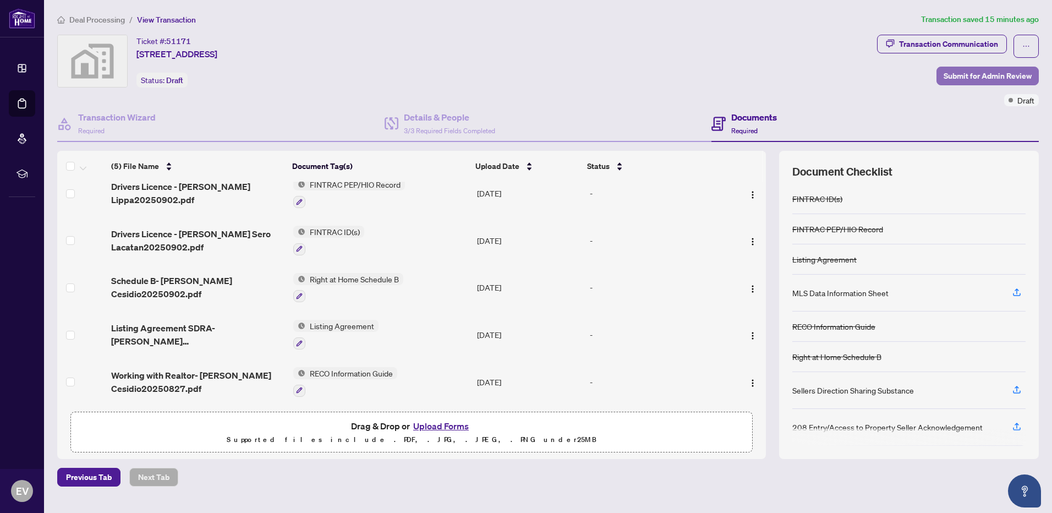
click at [973, 76] on span "Submit for Admin Review" at bounding box center [988, 76] width 88 height 18
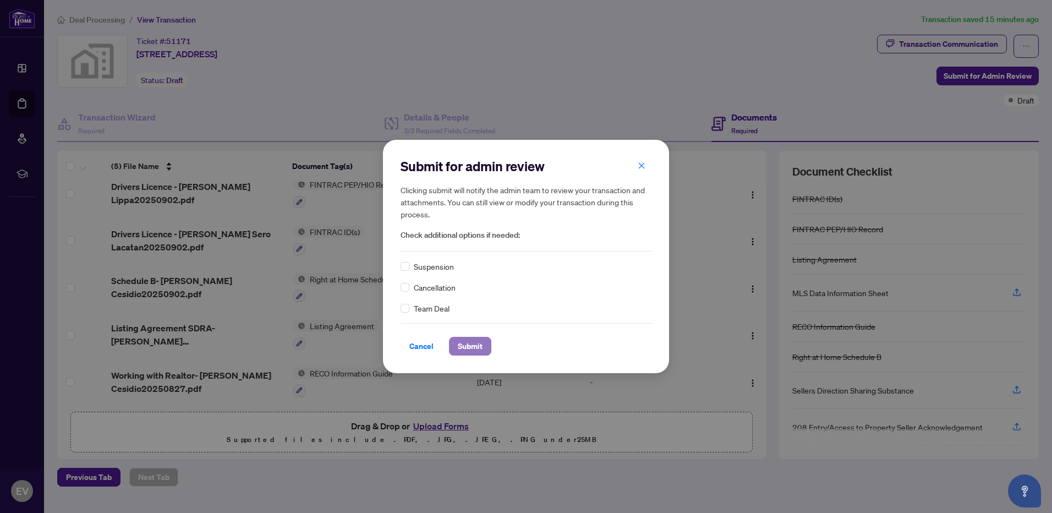
click at [475, 351] on span "Submit" at bounding box center [470, 346] width 25 height 18
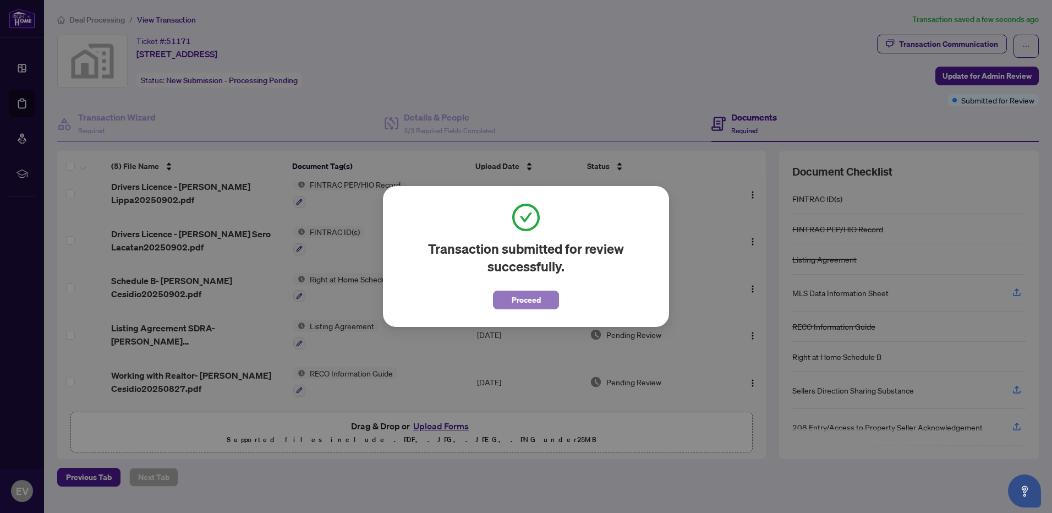
click at [528, 298] on span "Proceed" at bounding box center [526, 300] width 29 height 18
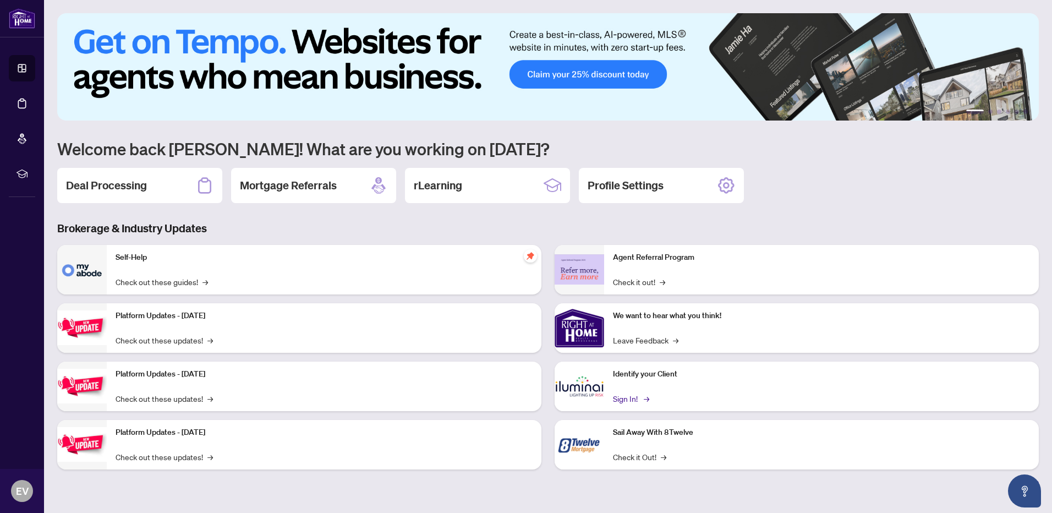
click at [647, 399] on span "→" at bounding box center [647, 398] width 6 height 12
click at [151, 188] on div "Deal Processing" at bounding box center [139, 185] width 165 height 35
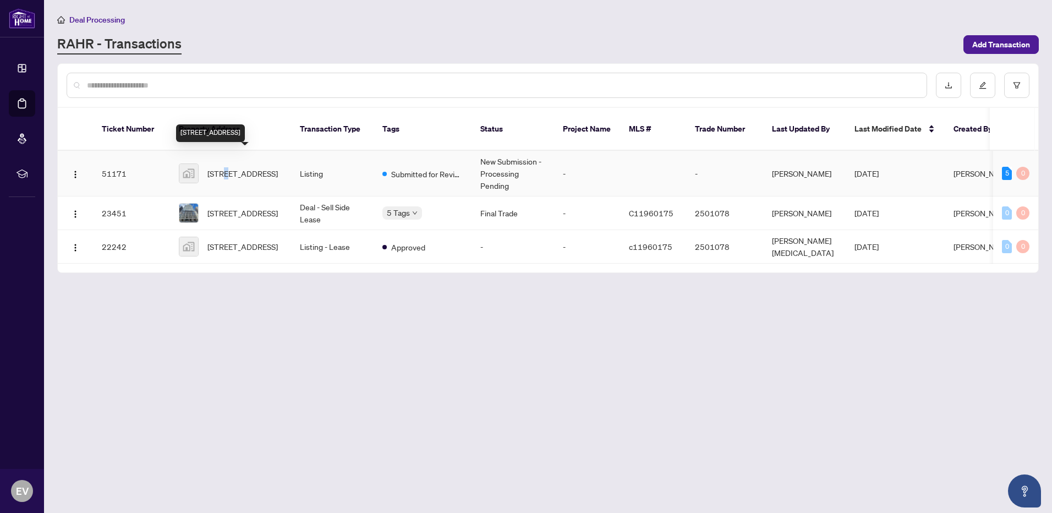
click at [229, 167] on span "[STREET_ADDRESS]" at bounding box center [242, 173] width 70 height 12
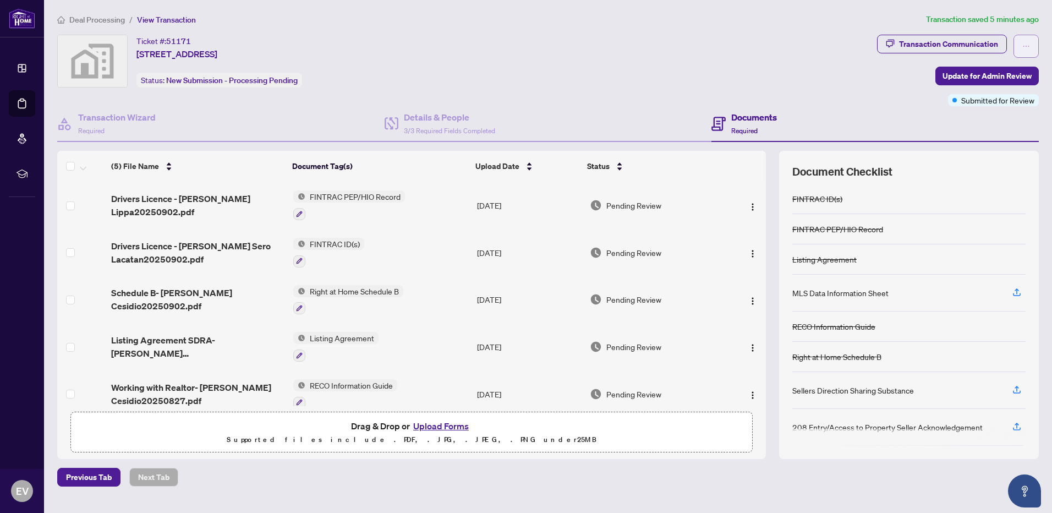
click at [1030, 47] on button "button" at bounding box center [1026, 46] width 25 height 23
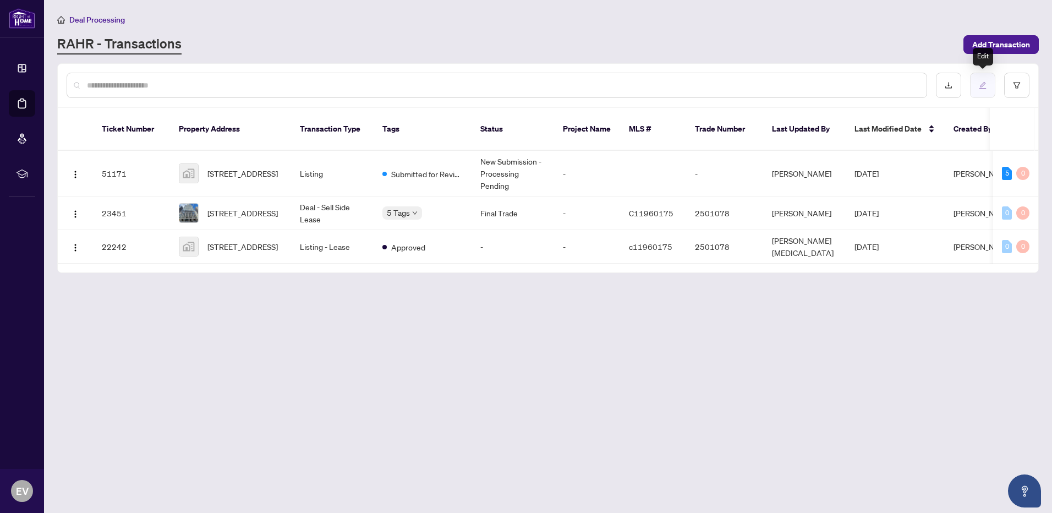
click at [986, 83] on icon "edit" at bounding box center [983, 85] width 7 height 7
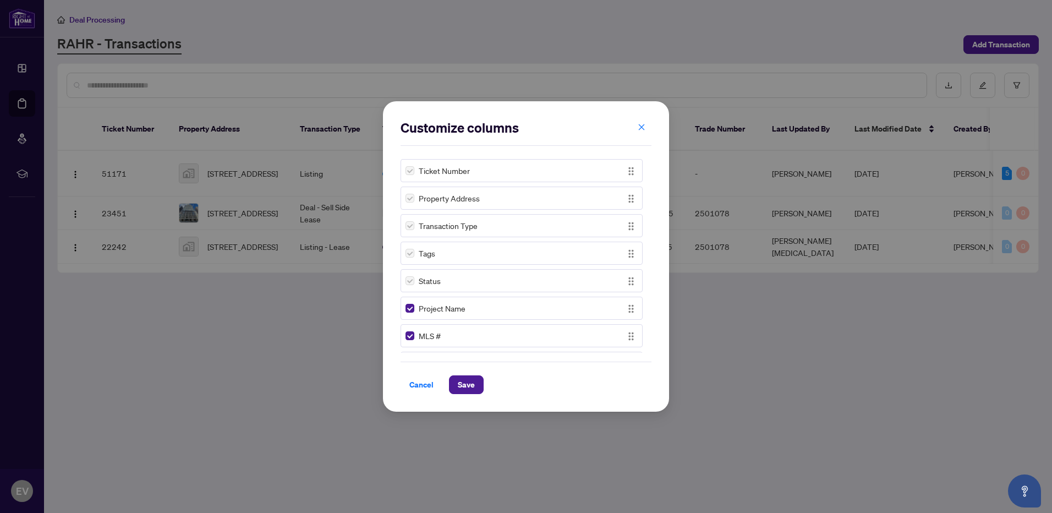
click at [587, 166] on div "Ticket Number" at bounding box center [512, 171] width 212 height 12
click at [423, 167] on span "Ticket Number" at bounding box center [444, 171] width 51 height 12
click at [407, 172] on label at bounding box center [410, 171] width 9 height 12
drag, startPoint x: 413, startPoint y: 171, endPoint x: 420, endPoint y: 173, distance: 7.3
click at [414, 171] on label at bounding box center [410, 171] width 9 height 12
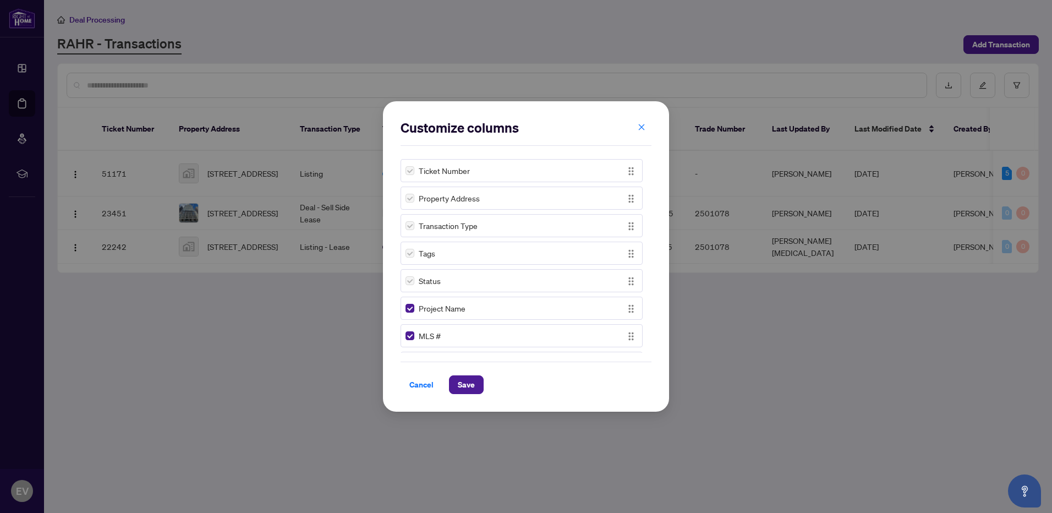
click at [450, 199] on span "Property Address" at bounding box center [449, 198] width 61 height 12
drag, startPoint x: 627, startPoint y: 199, endPoint x: 632, endPoint y: 207, distance: 9.4
click at [629, 203] on img "button" at bounding box center [631, 199] width 12 height 12
click at [632, 206] on div "Property Address" at bounding box center [522, 198] width 242 height 23
click at [628, 201] on img "button" at bounding box center [631, 199] width 12 height 12
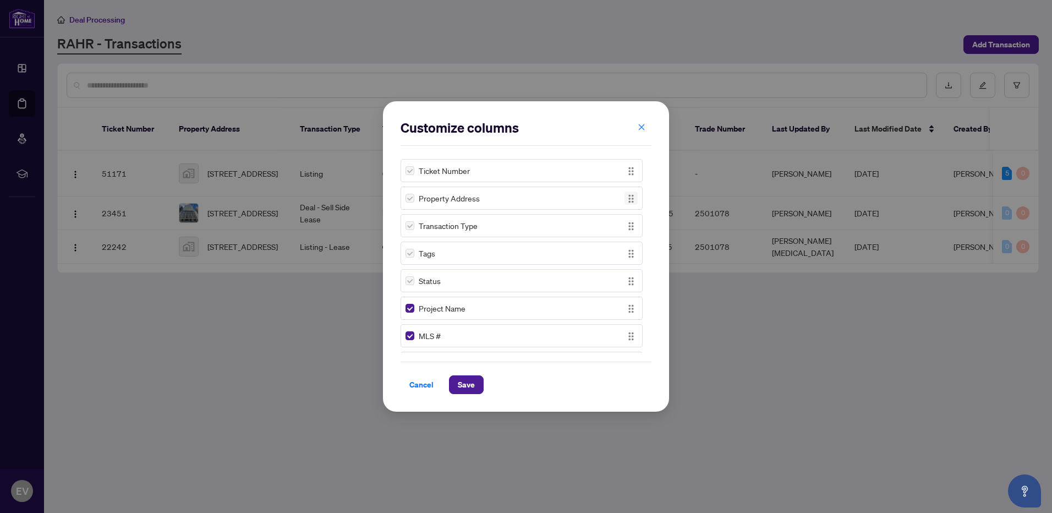
click at [628, 201] on img "button" at bounding box center [631, 199] width 12 height 12
drag, startPoint x: 628, startPoint y: 201, endPoint x: 627, endPoint y: 171, distance: 29.8
drag, startPoint x: 627, startPoint y: 171, endPoint x: 639, endPoint y: 127, distance: 46.3
click at [639, 127] on icon "close" at bounding box center [642, 127] width 8 height 8
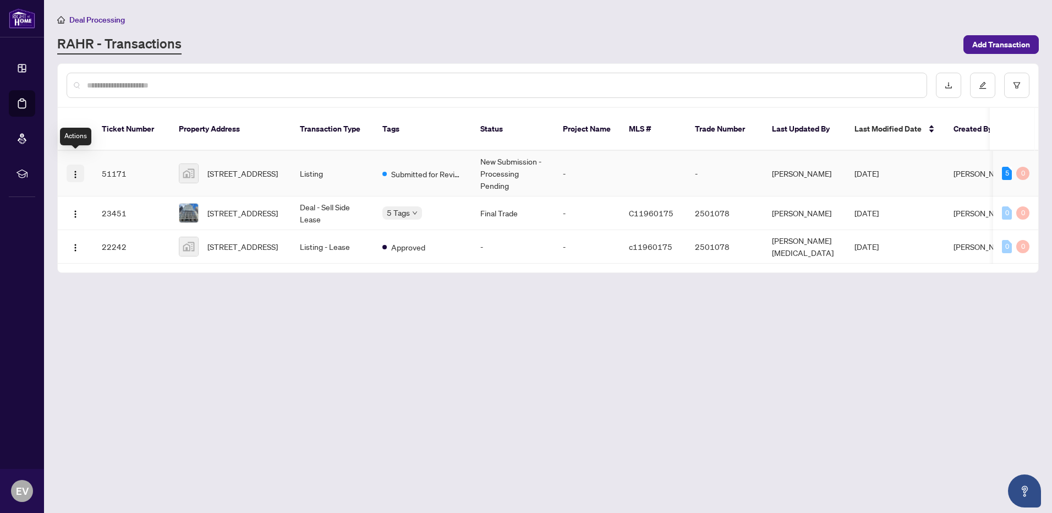
click at [72, 170] on img "button" at bounding box center [75, 174] width 9 height 9
